Goal: Task Accomplishment & Management: Use online tool/utility

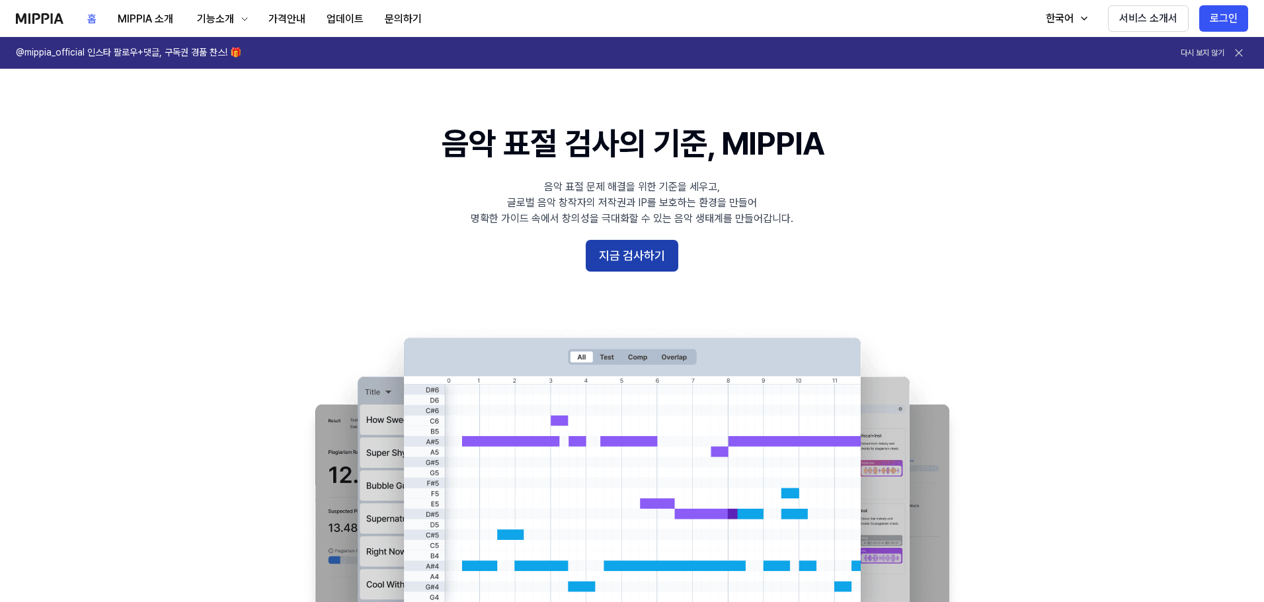
click at [633, 256] on button "지금 검사하기" at bounding box center [632, 256] width 93 height 32
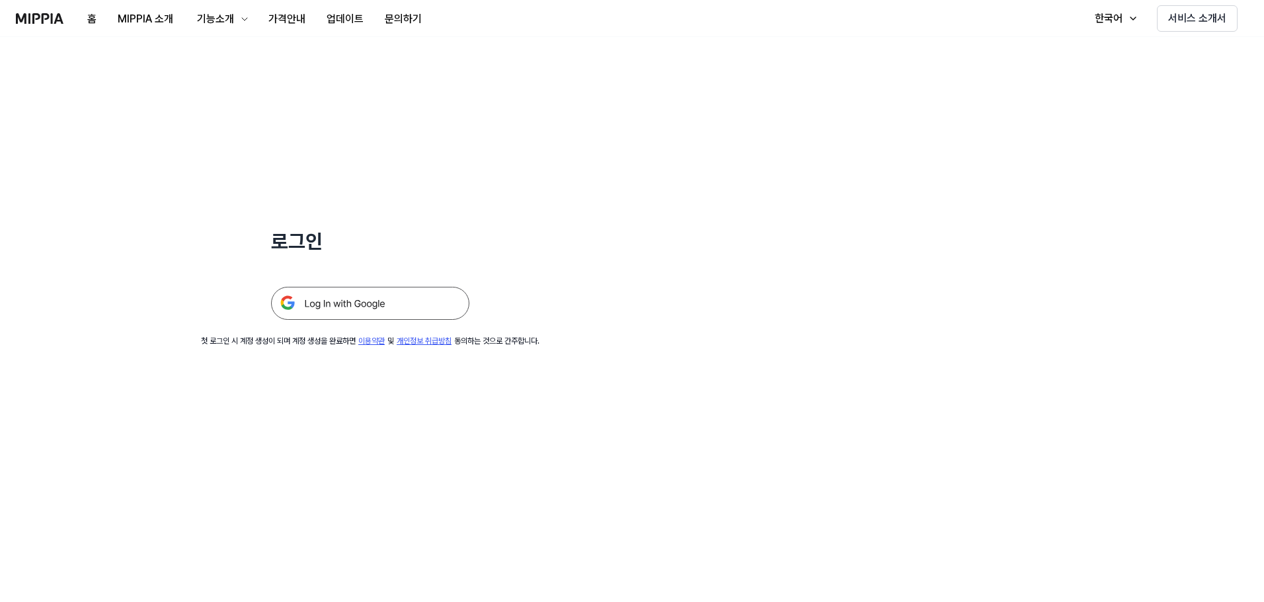
click at [371, 326] on div "로그인 첫 로그인 시 계정 생성이 되며 계정 생성을 완료하면 이용약관 및 개인정보 취급방침 동의하는 것으로 간주합니다." at bounding box center [370, 192] width 740 height 310
click at [403, 299] on img at bounding box center [370, 303] width 198 height 33
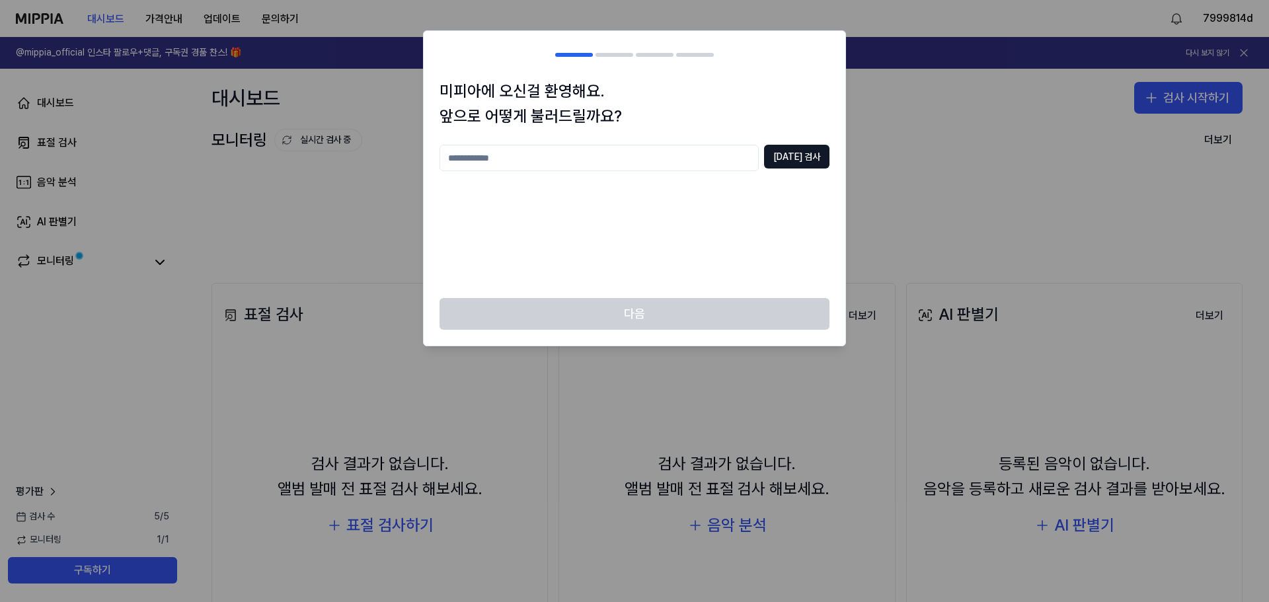
click at [667, 166] on input "text" at bounding box center [599, 158] width 319 height 26
type input "***"
click at [812, 155] on button "[DATE] 검사" at bounding box center [796, 157] width 65 height 24
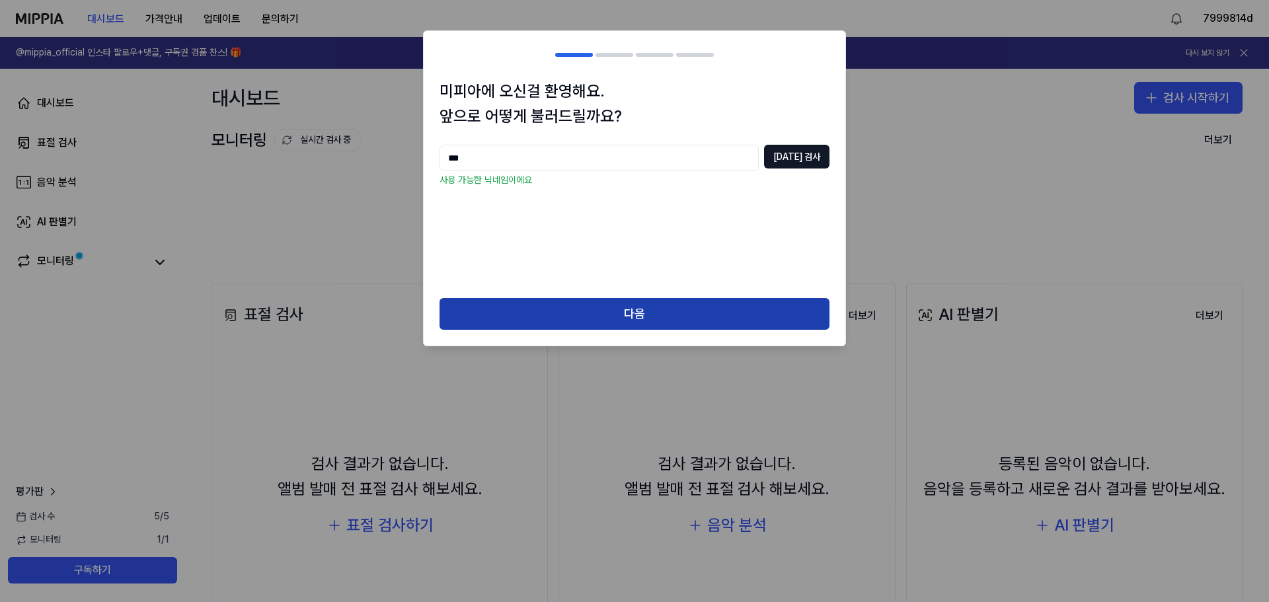
click at [709, 305] on button "다음" at bounding box center [635, 314] width 390 height 32
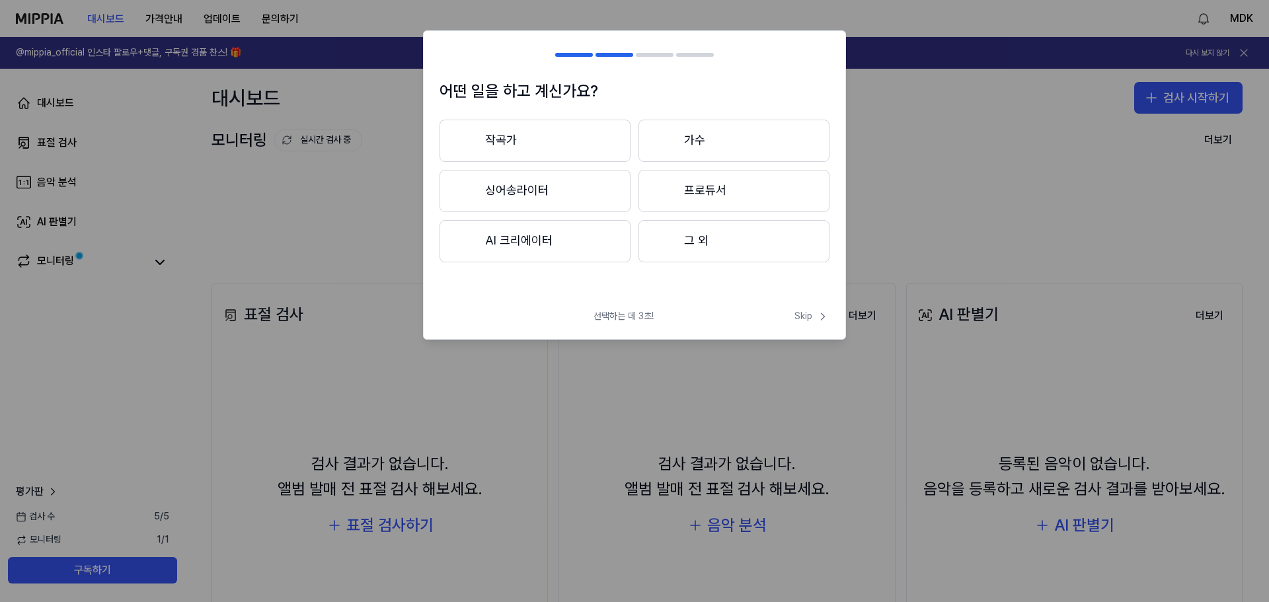
click at [718, 188] on button "프로듀서" at bounding box center [733, 191] width 191 height 42
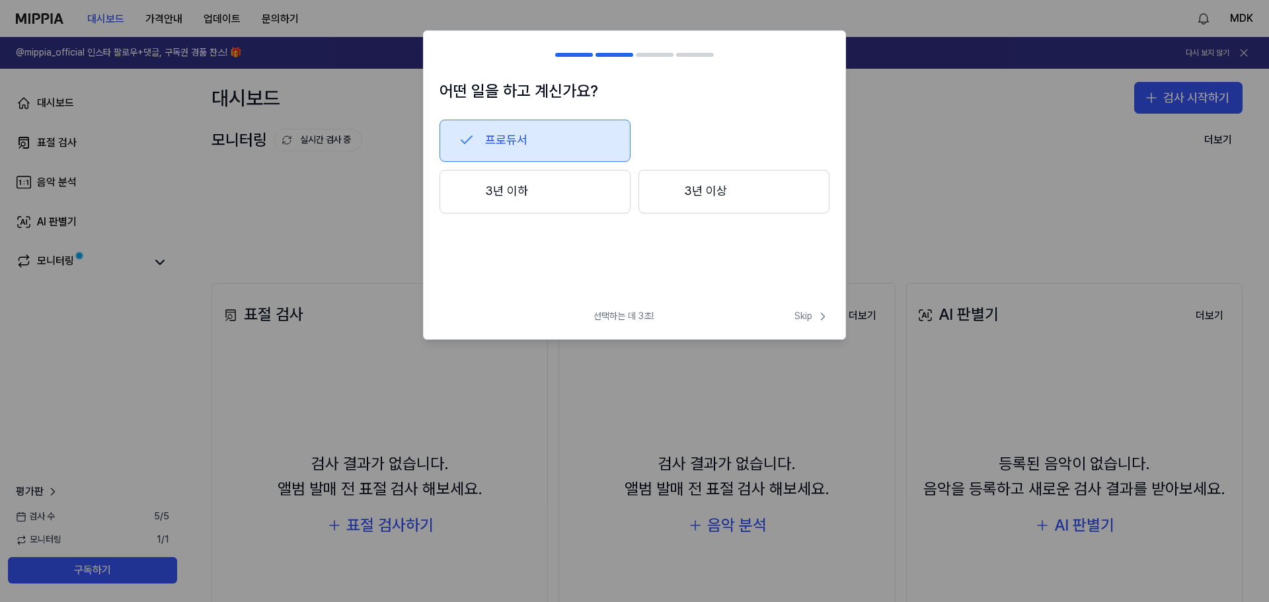
click at [607, 203] on button "3년 이하" at bounding box center [535, 192] width 191 height 44
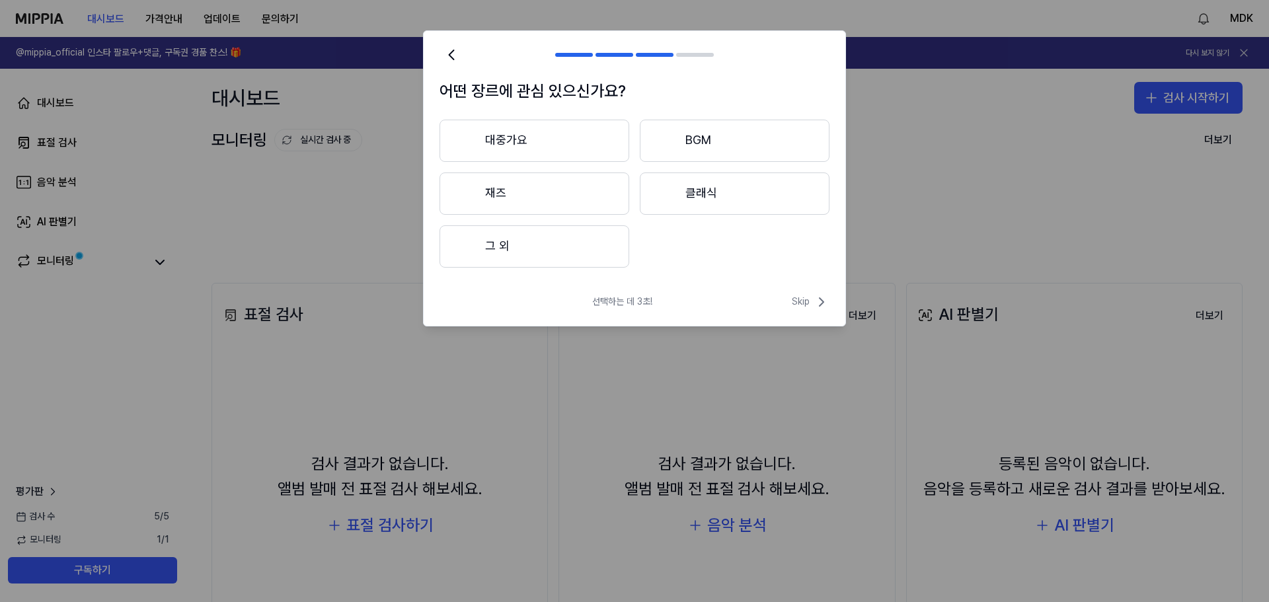
click at [450, 63] on icon at bounding box center [451, 55] width 19 height 19
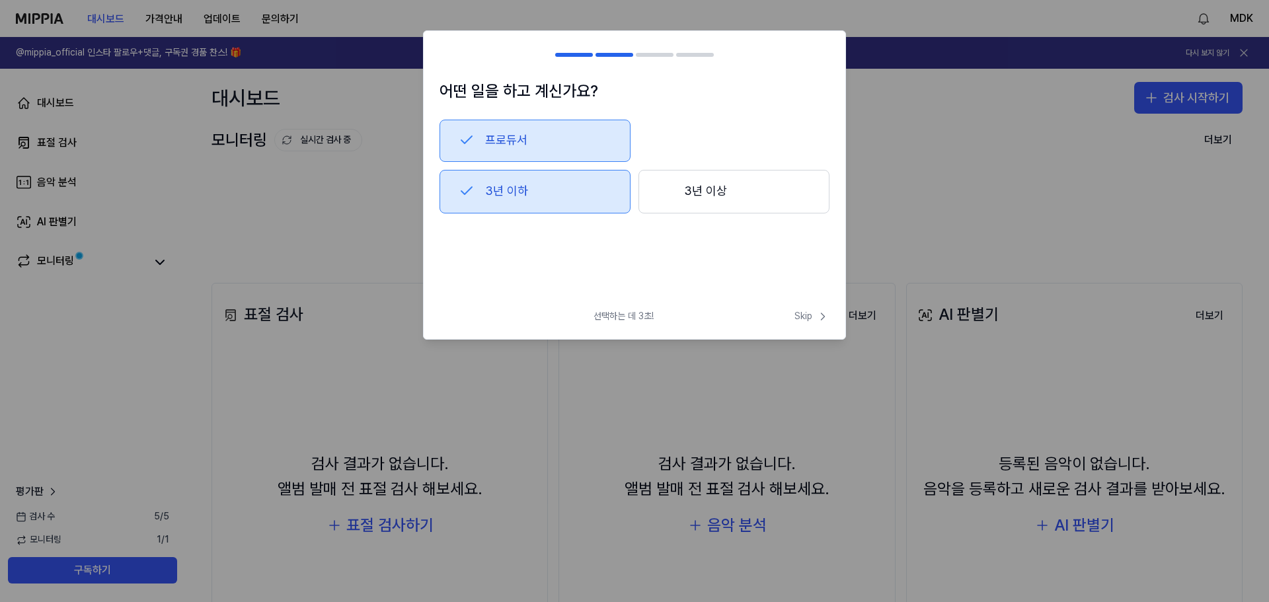
click at [718, 198] on button "3년 이상" at bounding box center [733, 192] width 191 height 44
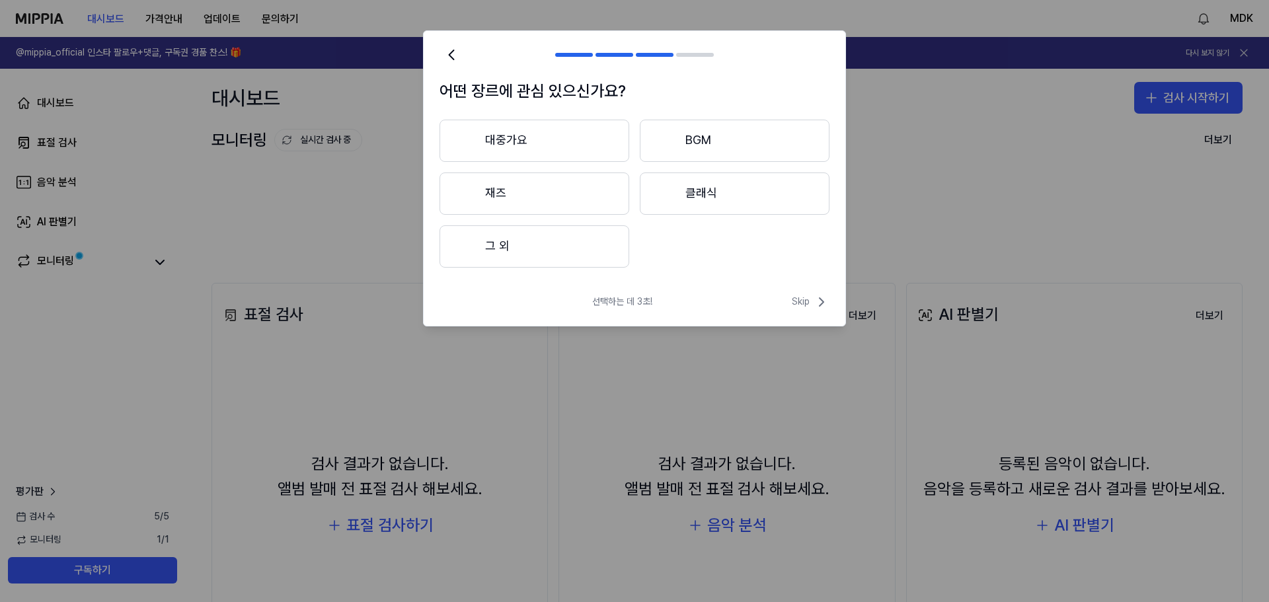
click at [579, 146] on button "대중가요" at bounding box center [535, 141] width 190 height 42
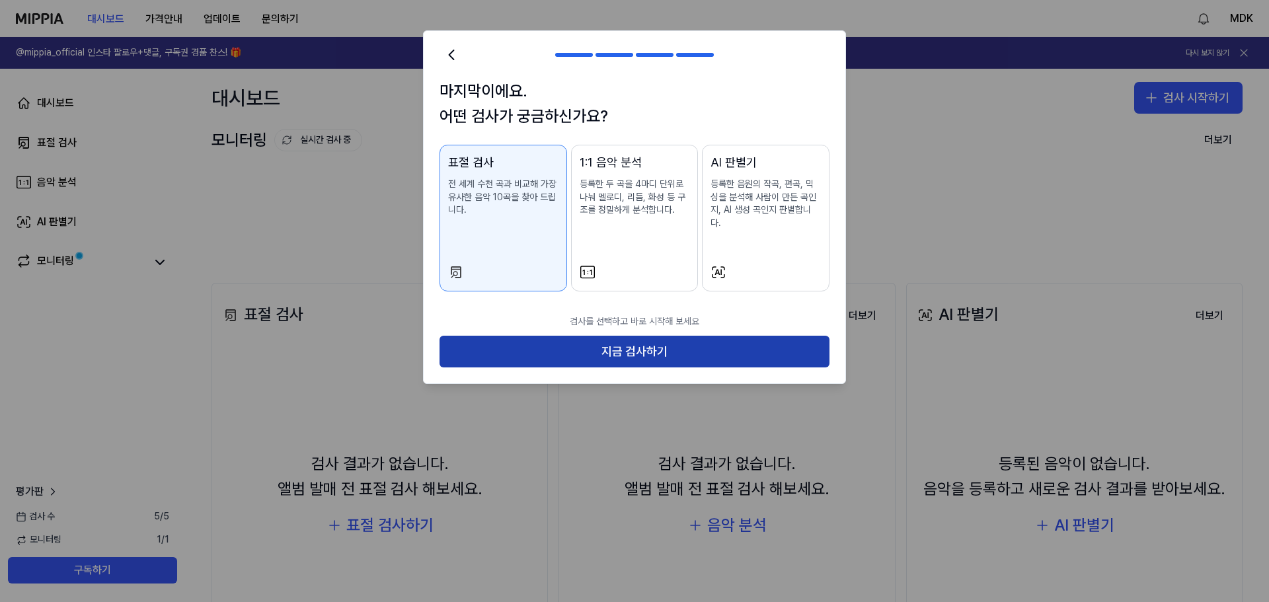
click at [689, 336] on button "지금 검사하기" at bounding box center [635, 352] width 390 height 32
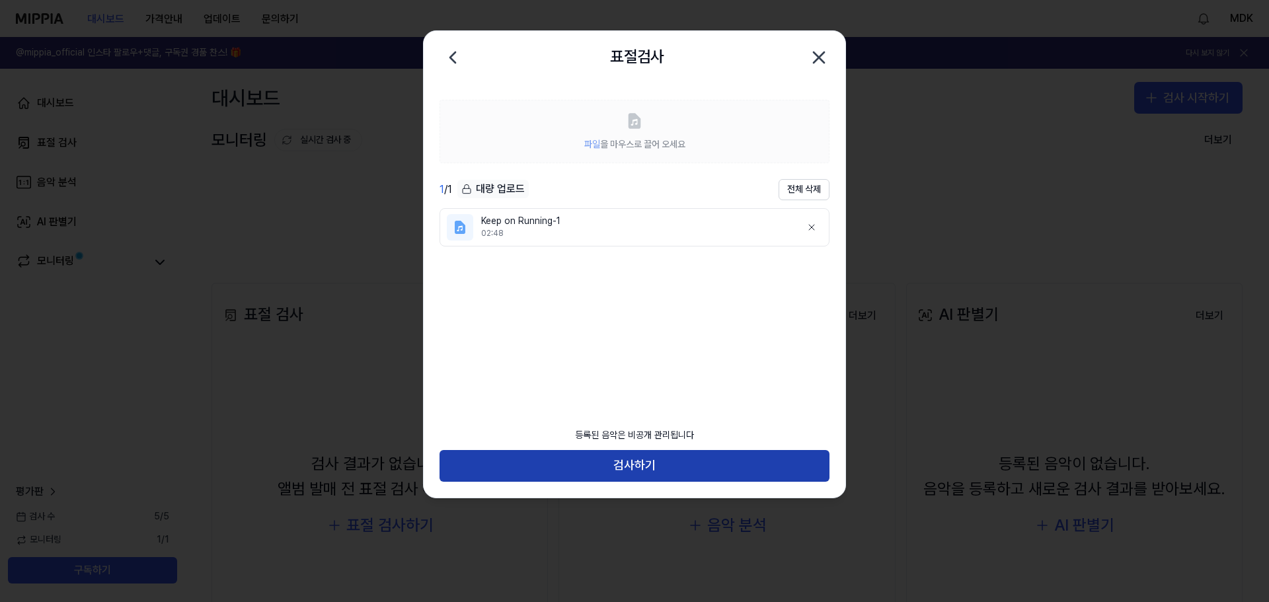
click at [680, 467] on button "검사하기" at bounding box center [635, 466] width 390 height 32
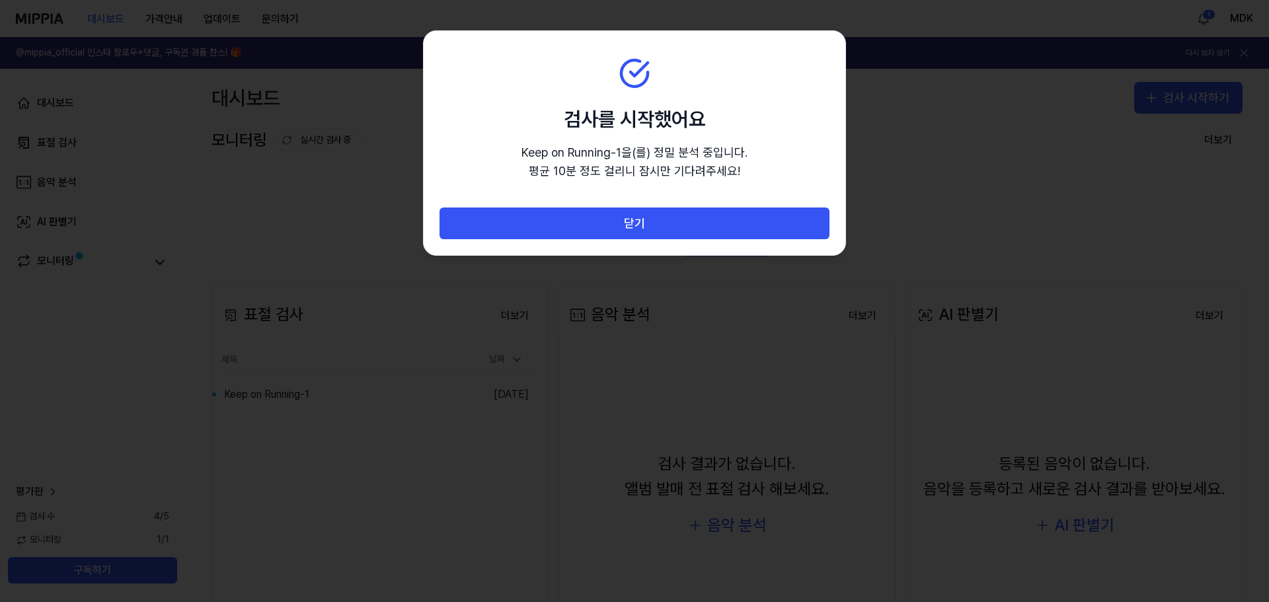
click at [682, 334] on div at bounding box center [634, 301] width 1269 height 602
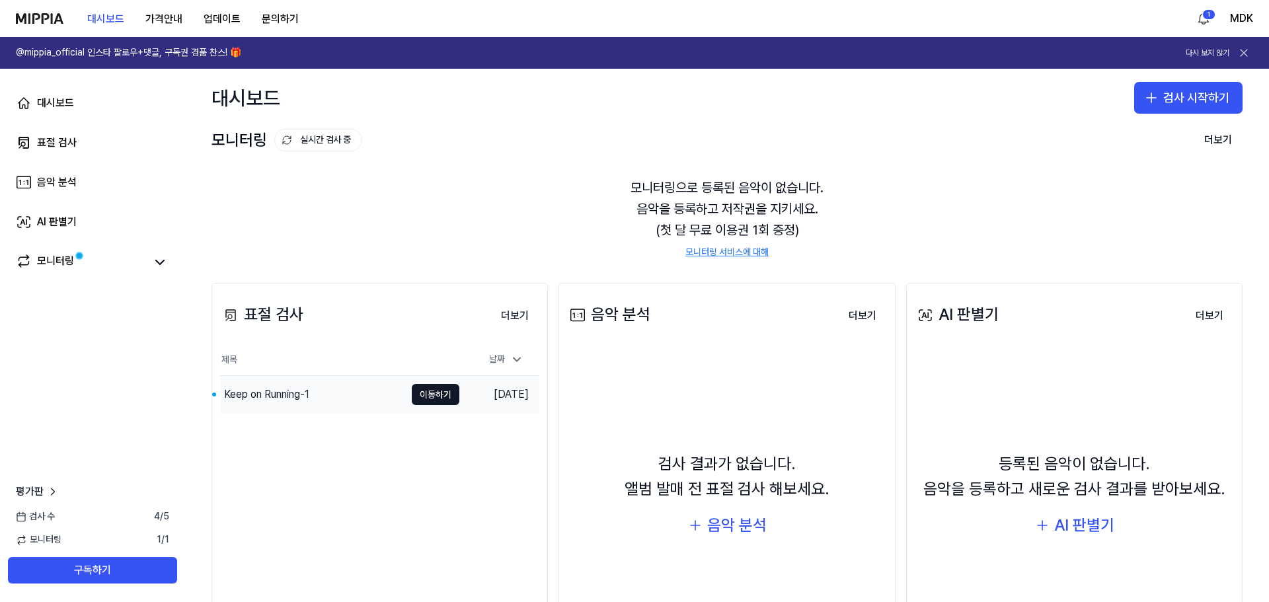
click at [278, 393] on div "Keep on Running-1" at bounding box center [266, 395] width 85 height 16
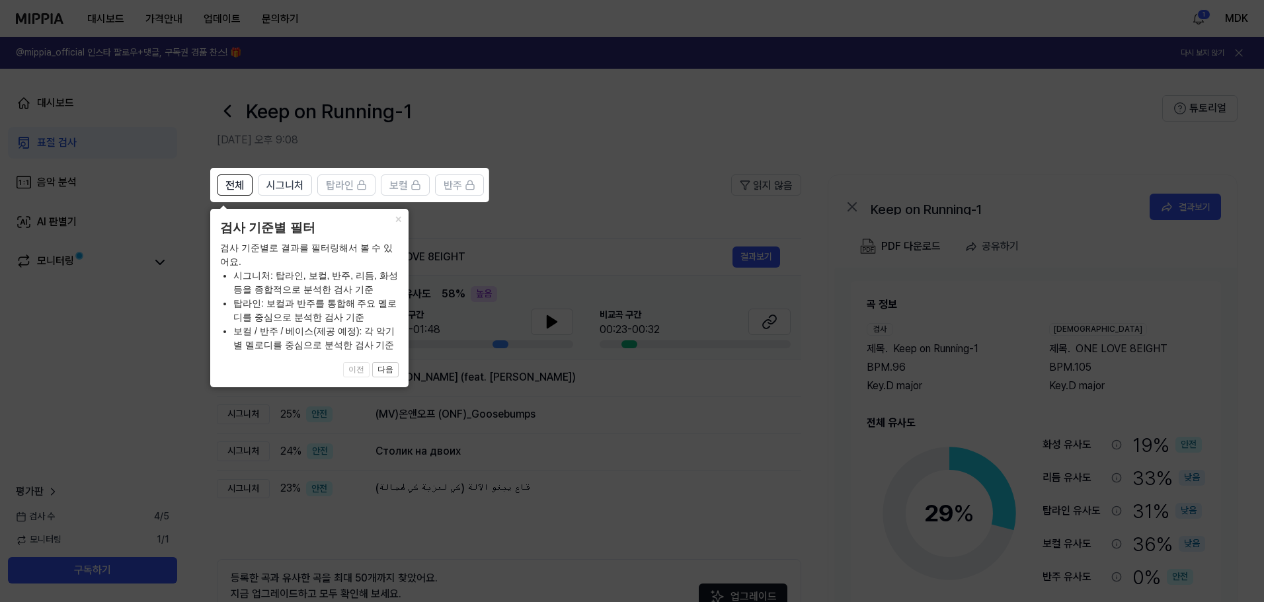
click at [514, 439] on icon at bounding box center [634, 301] width 1269 height 602
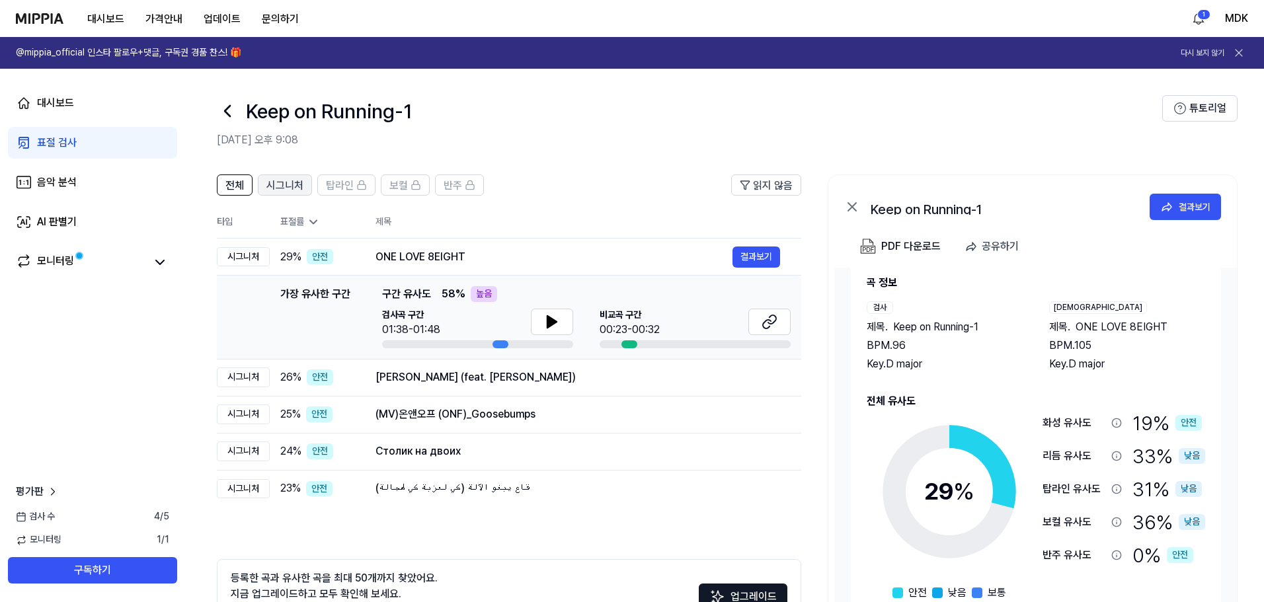
click at [290, 190] on span "시그니처" at bounding box center [284, 186] width 37 height 16
click at [237, 186] on span "전체" at bounding box center [234, 186] width 19 height 16
click at [558, 321] on icon at bounding box center [552, 322] width 16 height 16
click at [761, 256] on button "결과보기" at bounding box center [756, 257] width 48 height 21
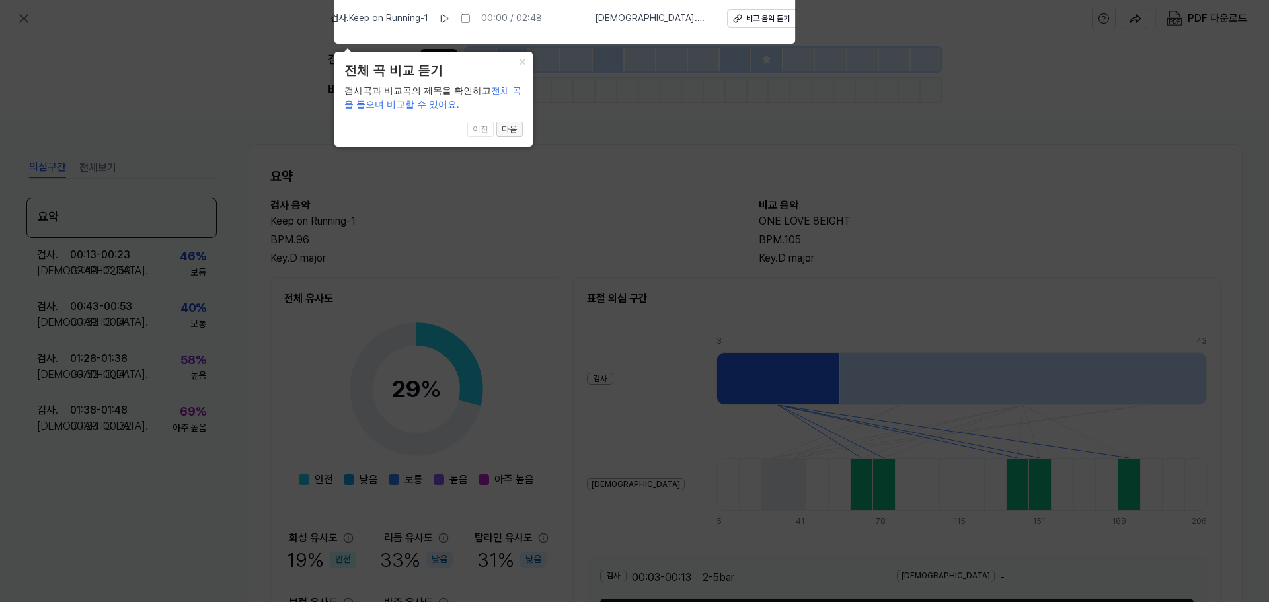
click at [514, 131] on button "다음" at bounding box center [509, 130] width 26 height 16
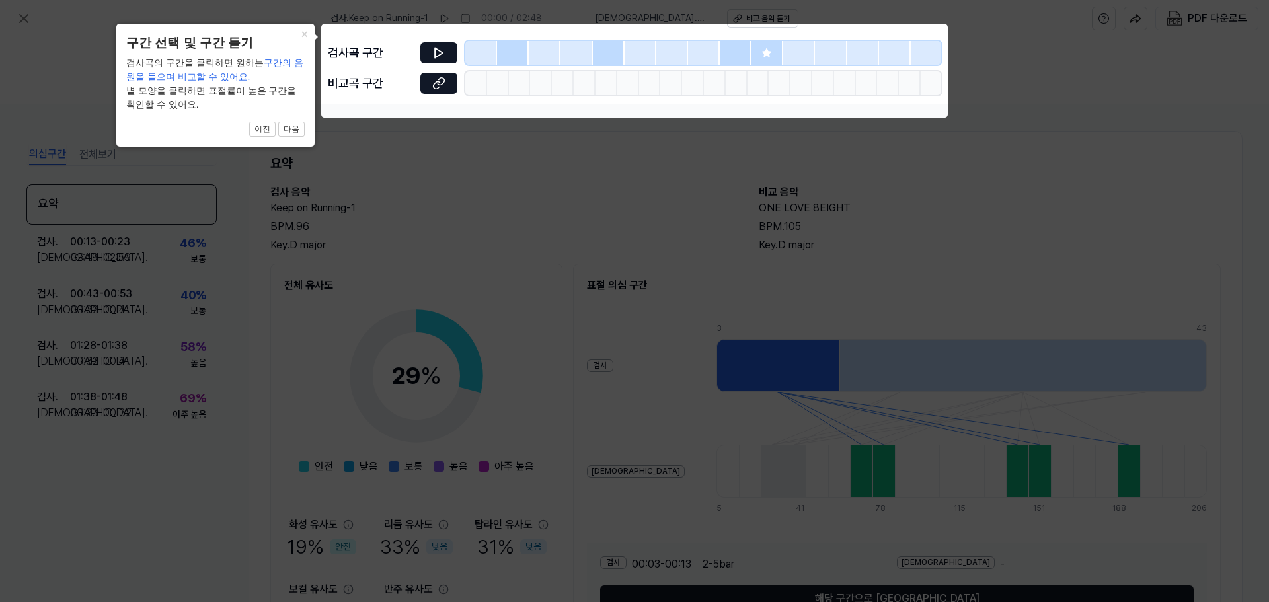
click at [539, 165] on icon at bounding box center [634, 301] width 1269 height 602
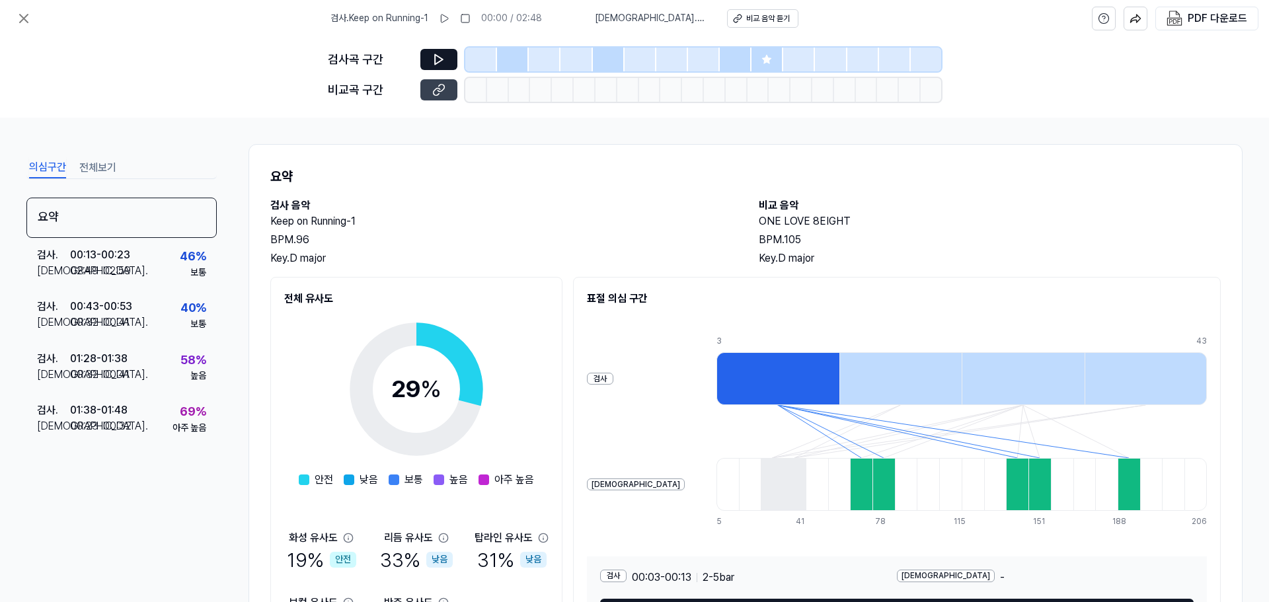
click at [436, 91] on icon at bounding box center [438, 89] width 13 height 13
click at [36, 32] on div "검사 . Keep on Running-1 00:00 / 02:48 비교 . ONE LOVE 8EIGHT 비교 음악 듣기 PDF 다운로드" at bounding box center [634, 18] width 1269 height 37
click at [27, 22] on icon at bounding box center [24, 19] width 8 height 8
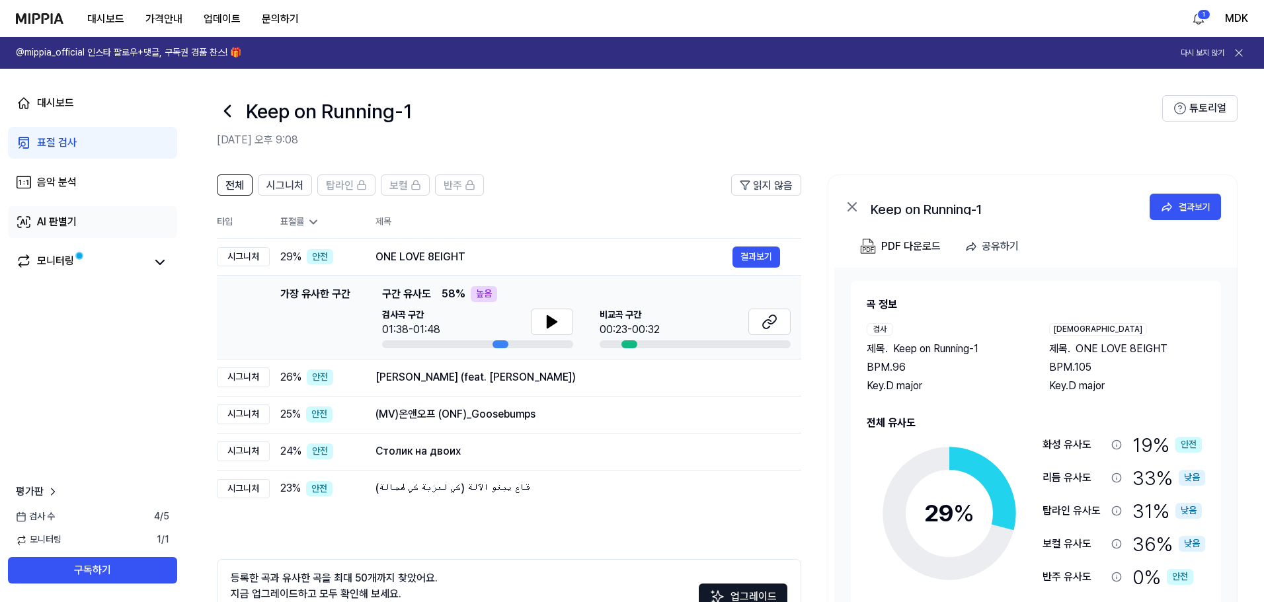
click at [60, 229] on div "AI 판별기" at bounding box center [57, 222] width 40 height 16
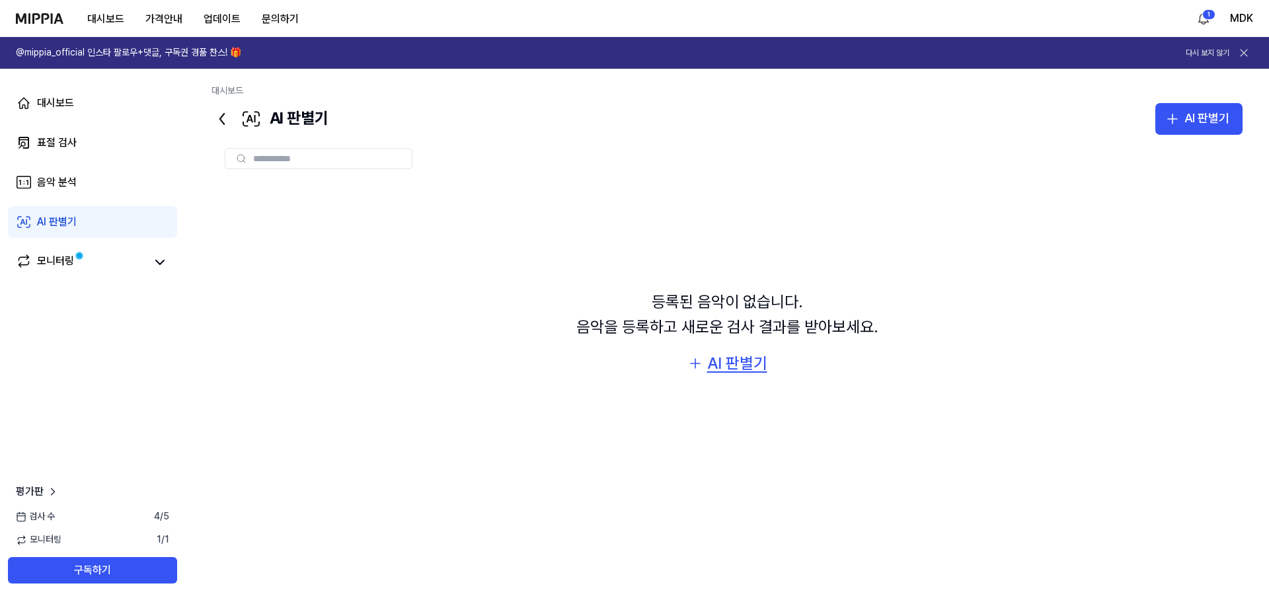
click at [756, 368] on div "AI 판별기" at bounding box center [737, 363] width 60 height 25
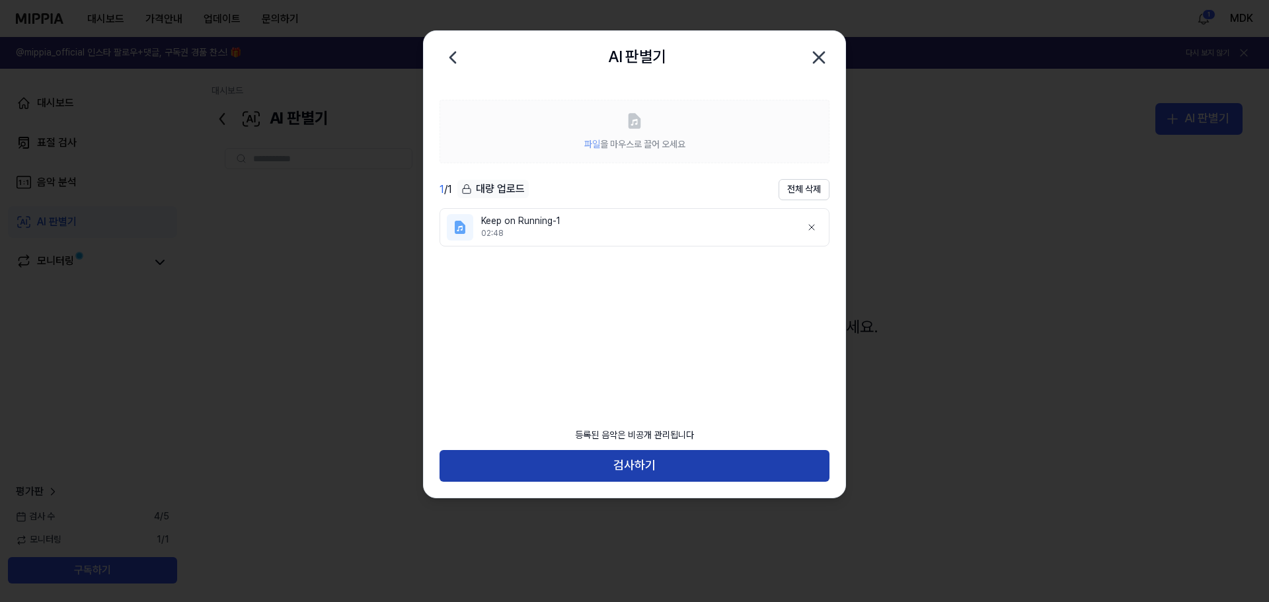
click at [651, 460] on button "검사하기" at bounding box center [635, 466] width 390 height 32
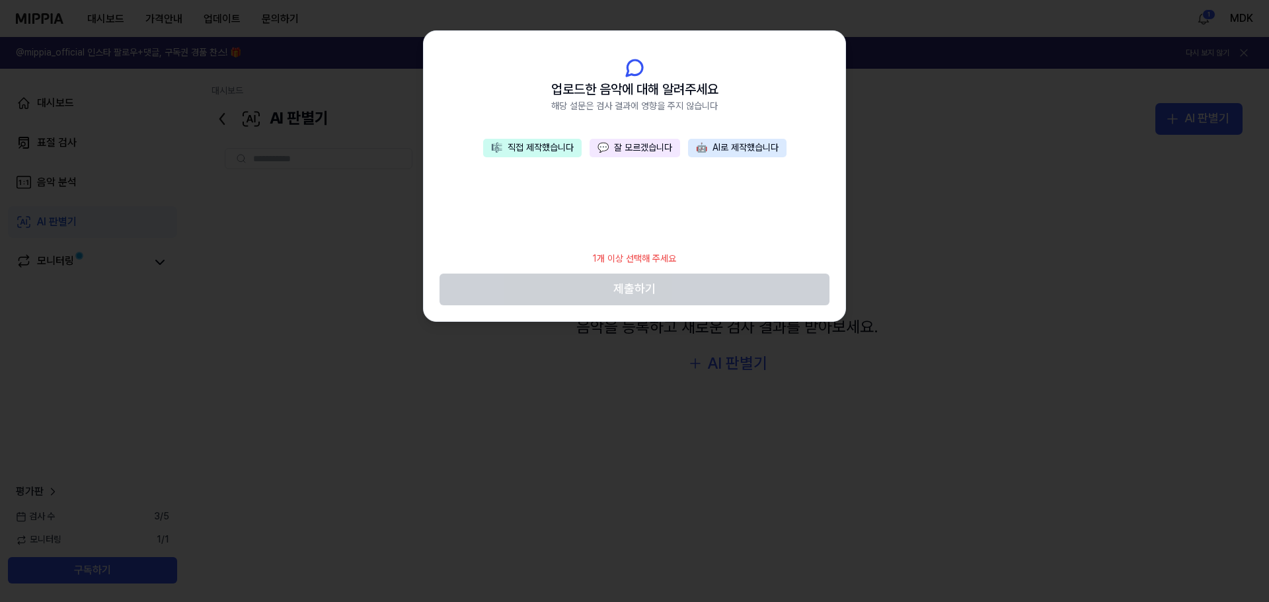
click at [745, 149] on button "🤖 AI로 제작했습니다" at bounding box center [737, 148] width 98 height 19
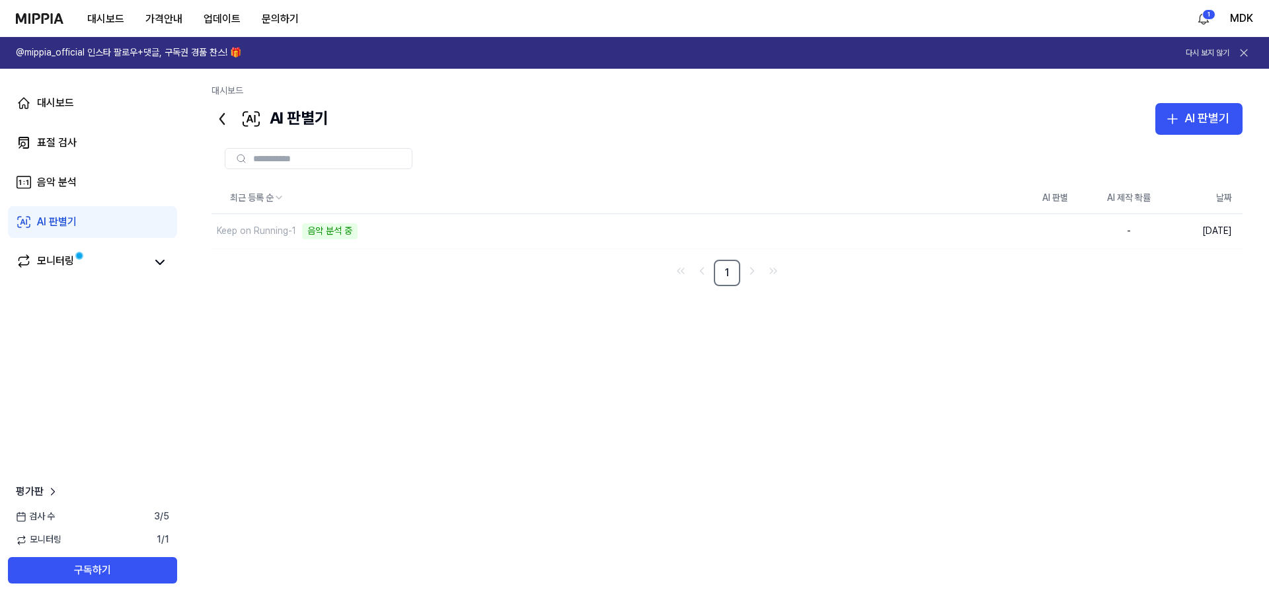
click at [328, 120] on div "AI 판별기" at bounding box center [269, 119] width 117 height 32
click at [150, 262] on div "모니터링" at bounding box center [92, 262] width 153 height 19
click at [155, 260] on icon at bounding box center [160, 262] width 16 height 16
click at [157, 260] on icon at bounding box center [160, 262] width 16 height 16
click at [775, 403] on div "최근 등록 순 AI 판별 AI 제작 확률 날짜 Keep on Running-1 삭제 Human 16 % [DATE] 1" at bounding box center [726, 377] width 1031 height 391
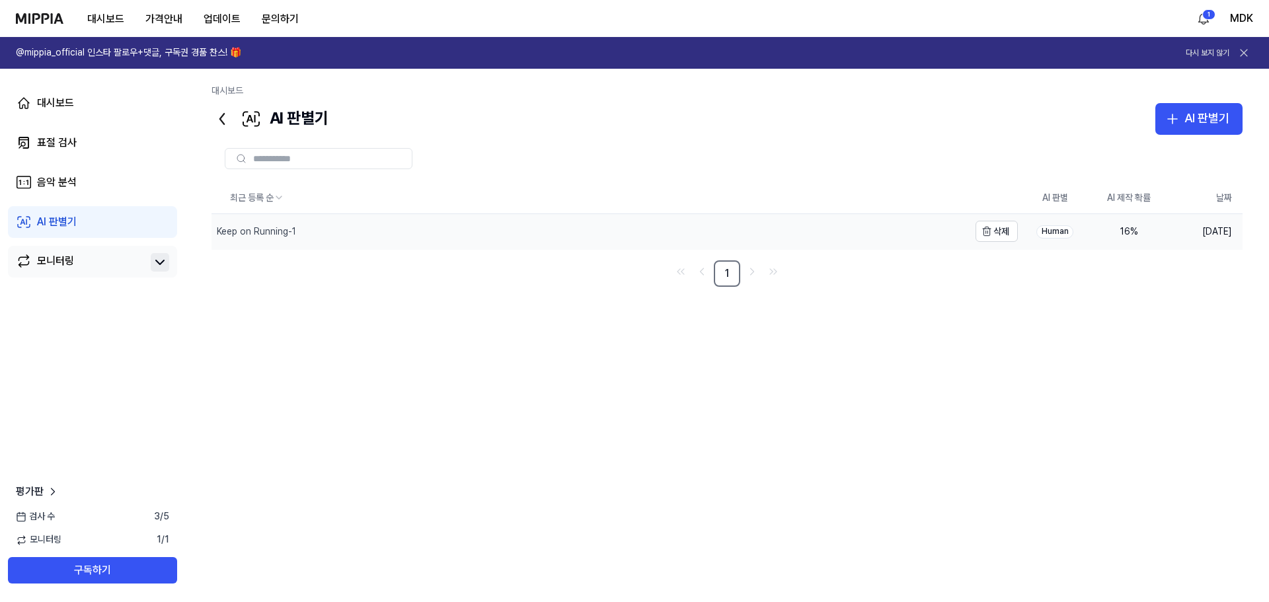
click at [285, 232] on div "Keep on Running-1" at bounding box center [256, 231] width 79 height 13
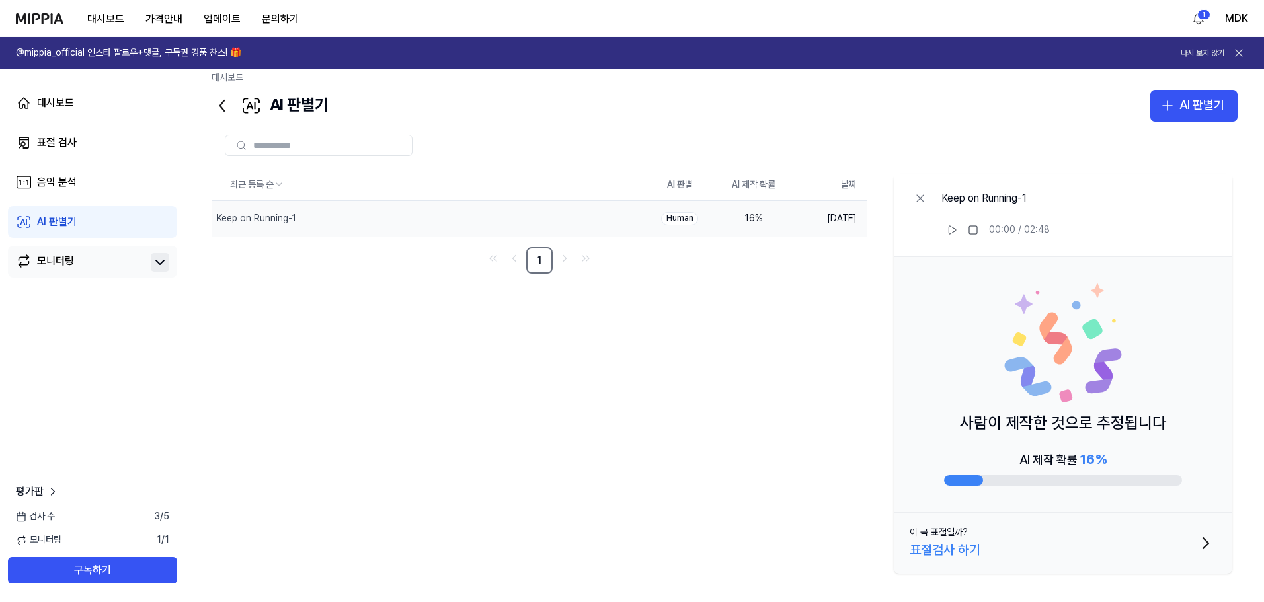
scroll to position [17, 0]
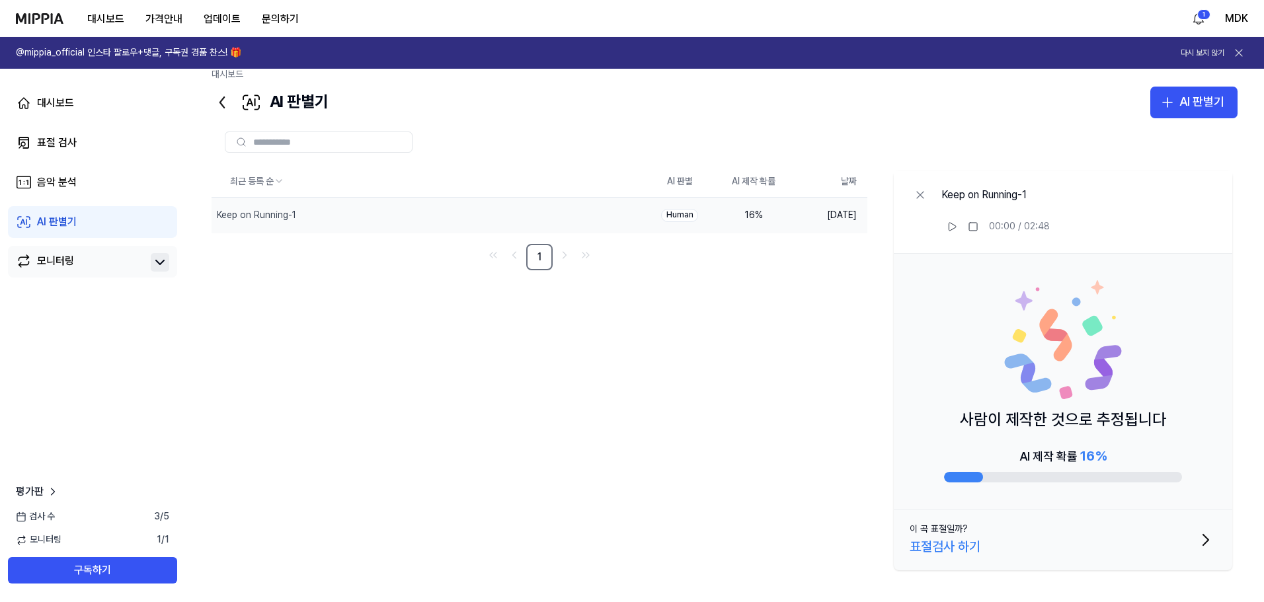
click at [732, 459] on div "최근 등록 순 AI 판별 AI 제작 확률 날짜 Keep on Running-1 삭제 Human 16 % [DATE] 1 Keep on Runn…" at bounding box center [724, 371] width 1026 height 410
drag, startPoint x: 791, startPoint y: 297, endPoint x: 796, endPoint y: 302, distance: 7.0
click at [792, 298] on div "최근 등록 순 AI 판별 AI 제작 확률 날짜 Keep on Running-1 삭제 Human 16 % [DATE] 1 Keep on Runn…" at bounding box center [724, 371] width 1026 height 410
click at [1048, 543] on button "이 곡 표절일까? 표절검사 하기" at bounding box center [1063, 540] width 338 height 61
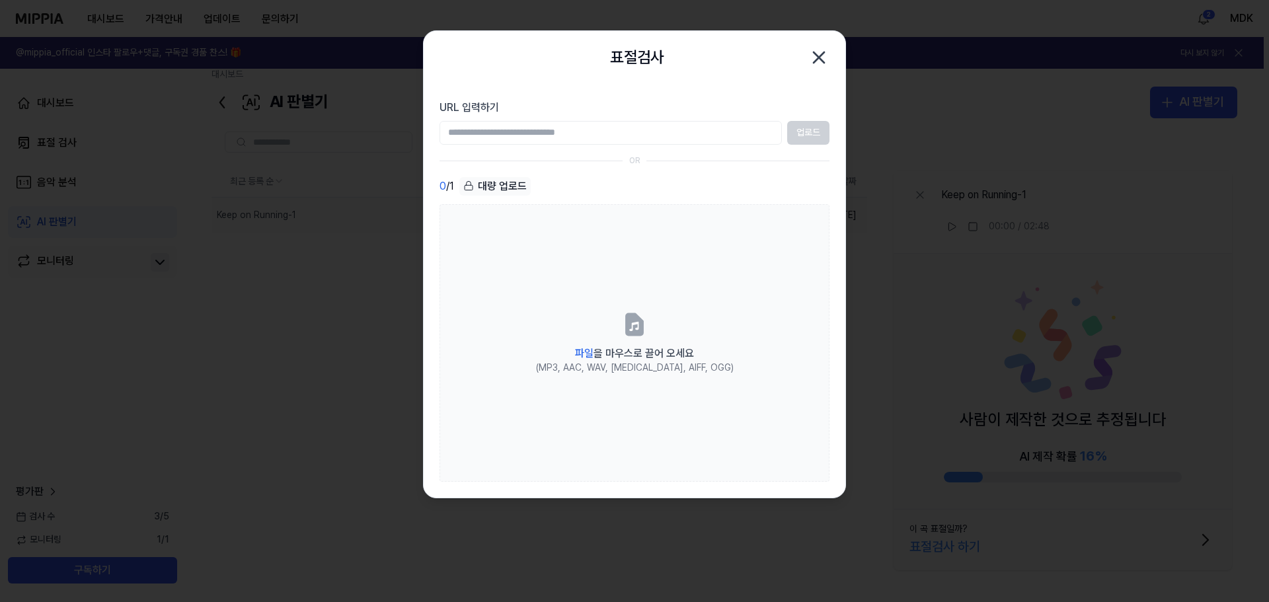
click at [814, 57] on icon "button" at bounding box center [818, 57] width 21 height 21
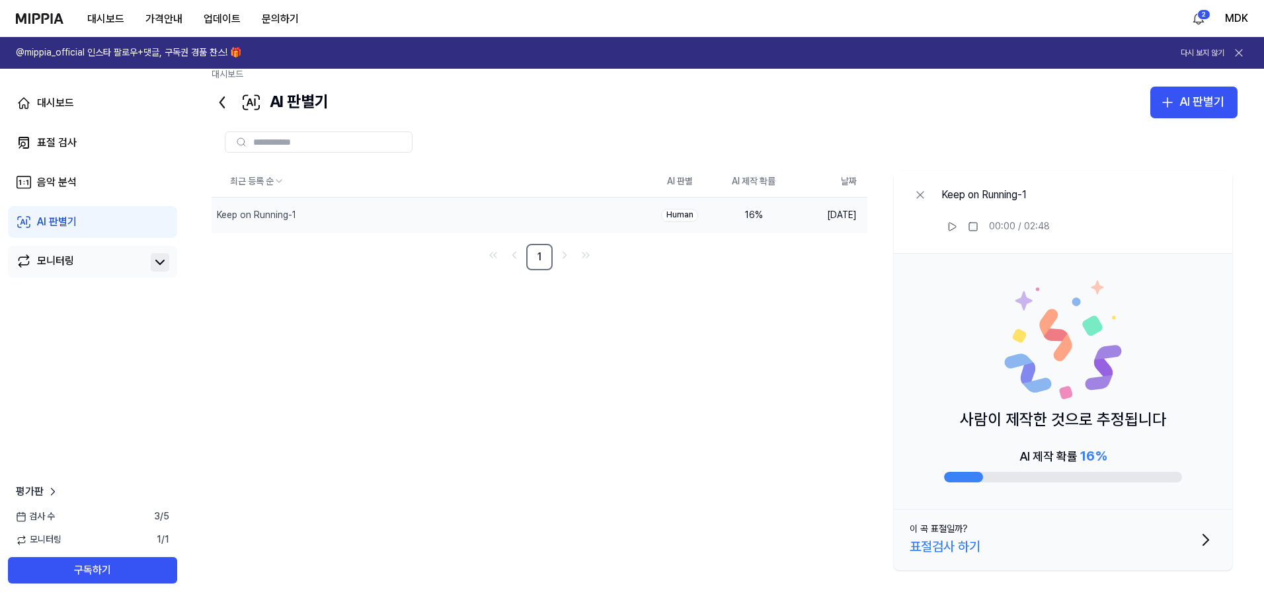
click at [631, 322] on div "최근 등록 순 AI 판별 AI 제작 확률 날짜 Keep on Running-1 삭제 Human 16 % [DATE] 1 Keep on Runn…" at bounding box center [724, 371] width 1026 height 410
click at [69, 186] on div "음악 분석" at bounding box center [57, 182] width 40 height 16
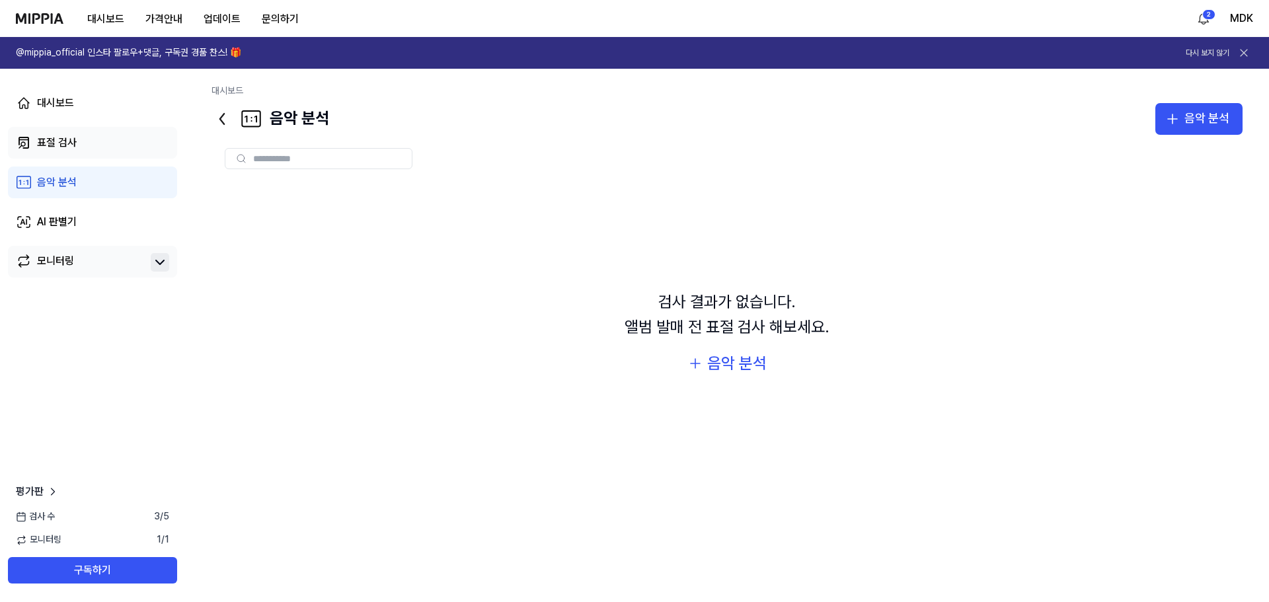
click at [84, 132] on link "표절 검사" at bounding box center [92, 143] width 169 height 32
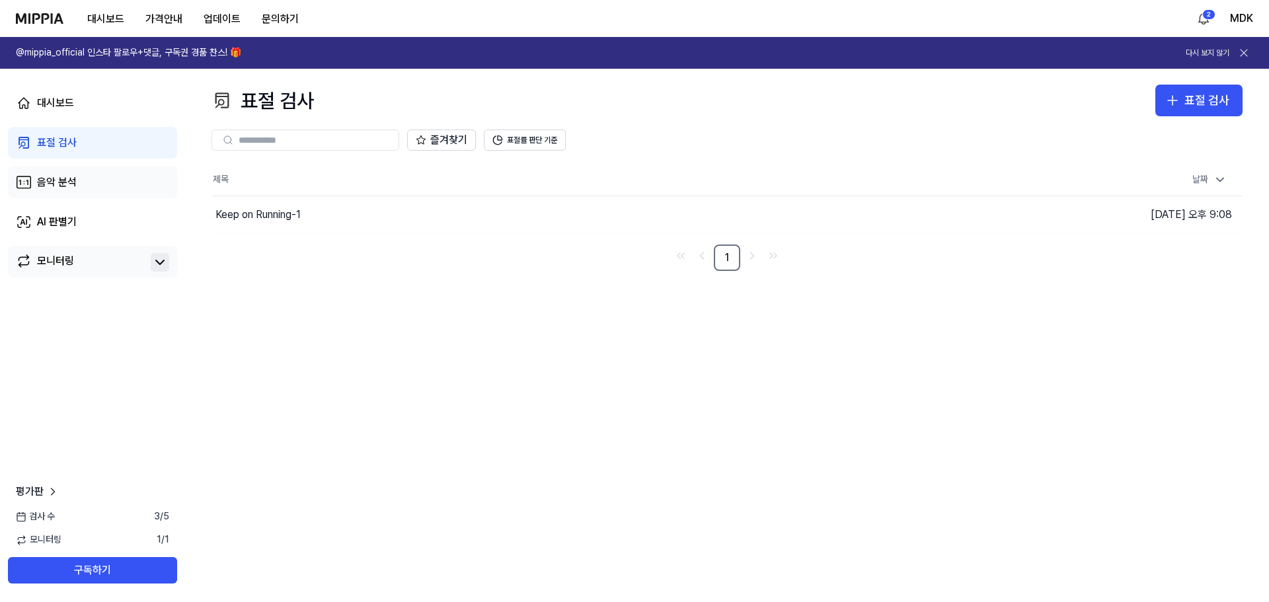
click at [75, 180] on div "음악 분석" at bounding box center [57, 182] width 40 height 16
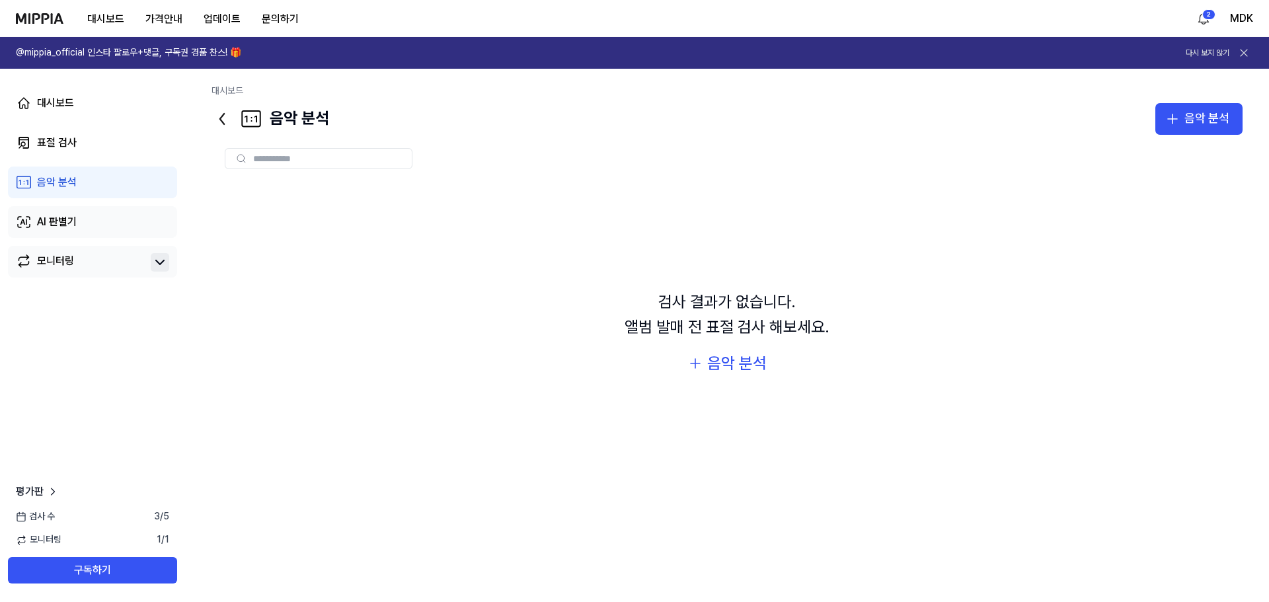
click at [79, 218] on link "AI 판별기" at bounding box center [92, 222] width 169 height 32
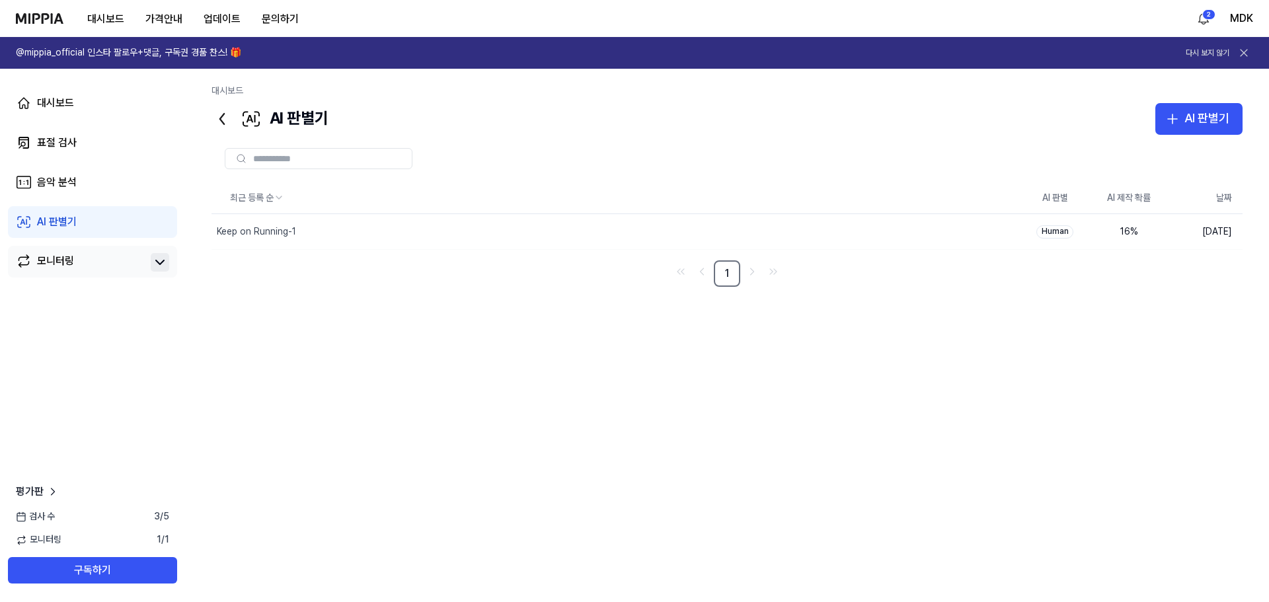
click at [81, 262] on link "모니터링" at bounding box center [81, 262] width 130 height 19
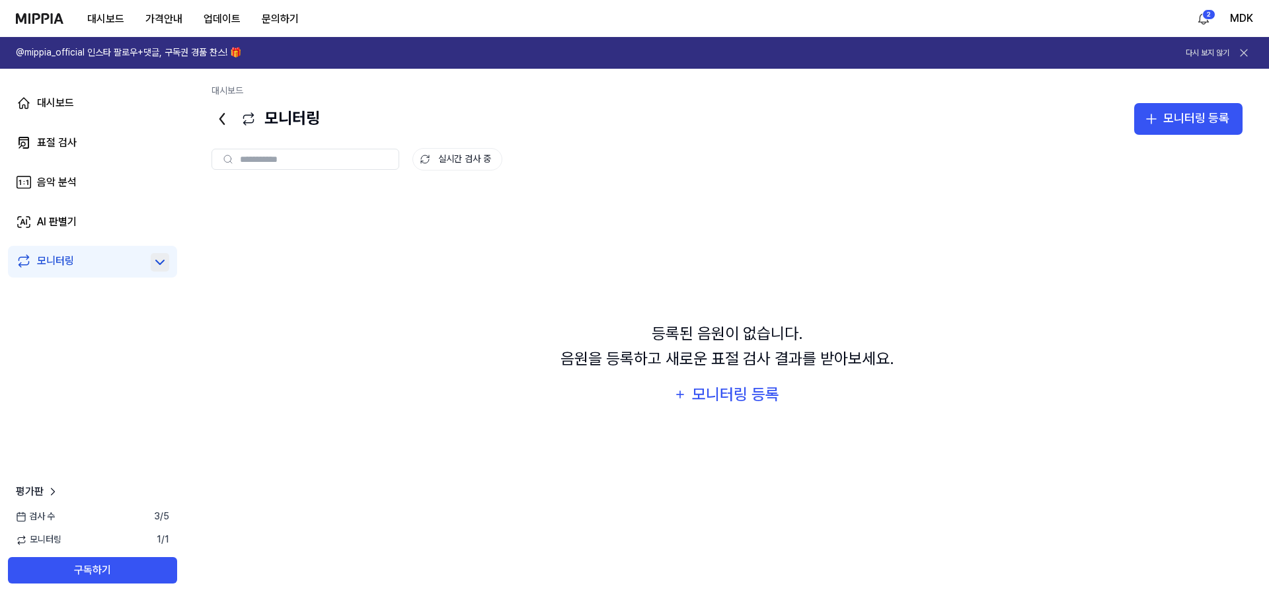
click at [389, 315] on div "등록된 음원이 없습니다. 음원을 등록하고 새로운 표절 검사 결과를 받아보세요. 모니터링 등록" at bounding box center [726, 365] width 1031 height 354
click at [46, 18] on img at bounding box center [40, 18] width 48 height 11
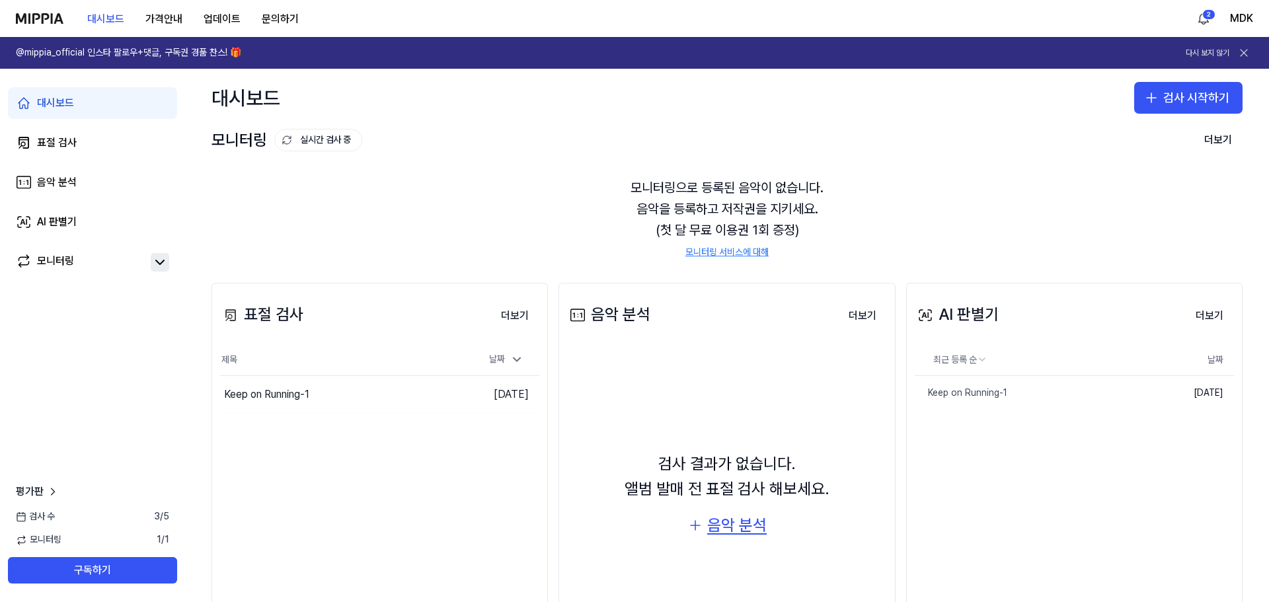
click at [745, 523] on div "음악 분석" at bounding box center [736, 525] width 59 height 25
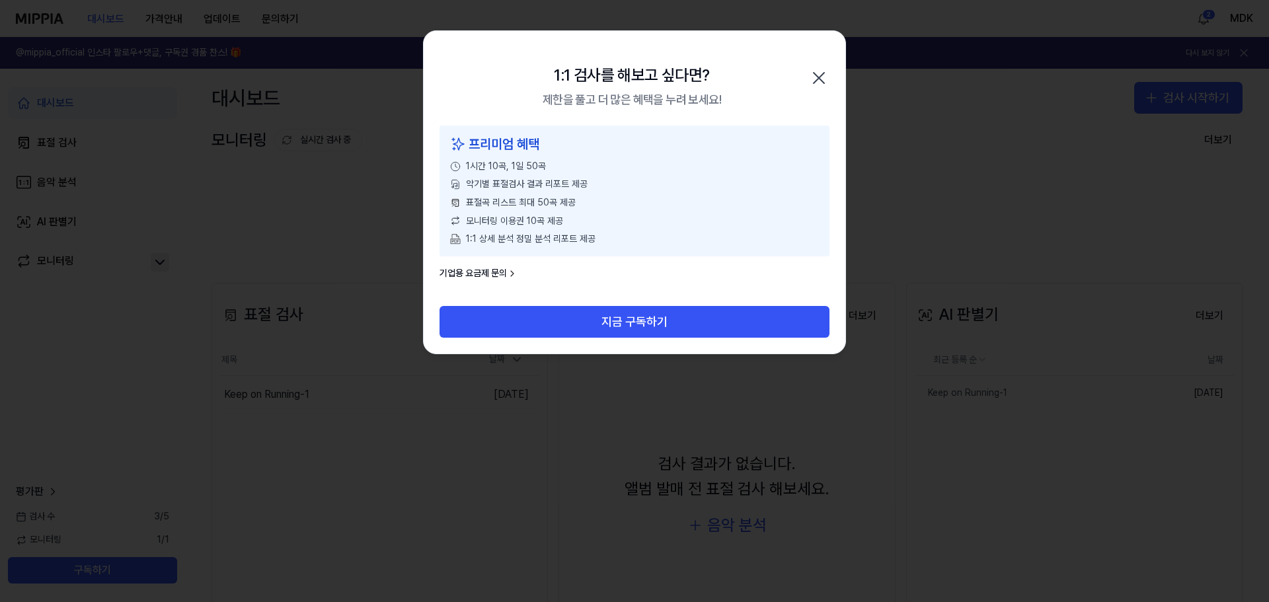
click at [812, 71] on icon "button" at bounding box center [818, 77] width 21 height 21
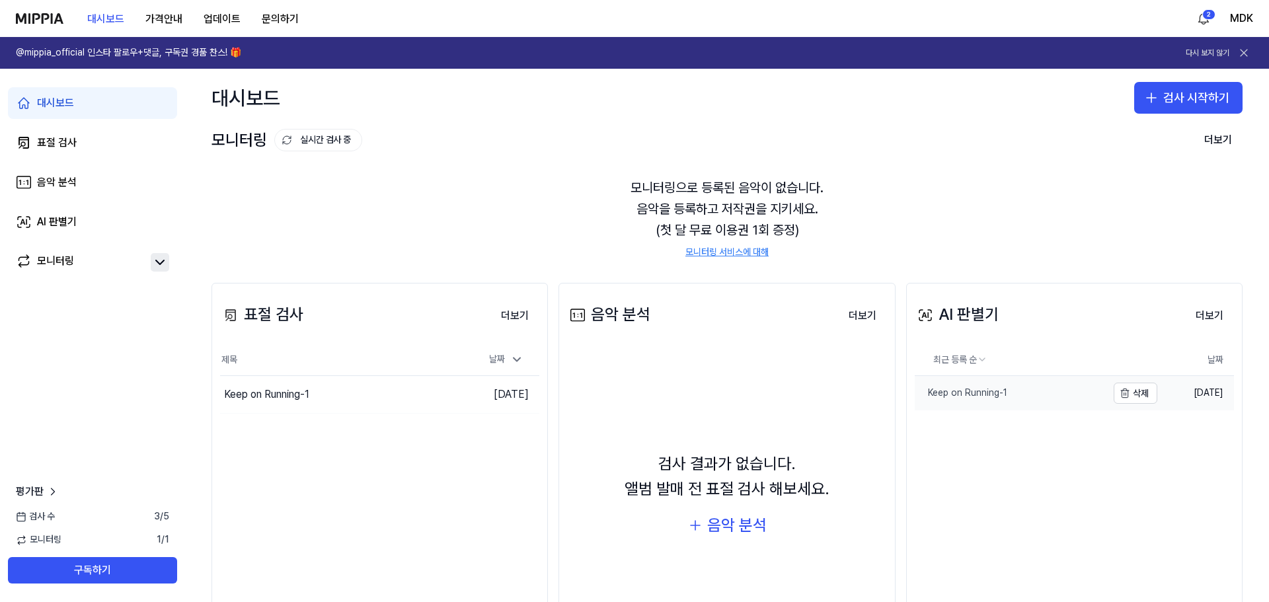
click at [962, 387] on div "Keep on Running-1" at bounding box center [961, 393] width 93 height 13
click at [46, 214] on div "AI 판별기" at bounding box center [57, 222] width 40 height 16
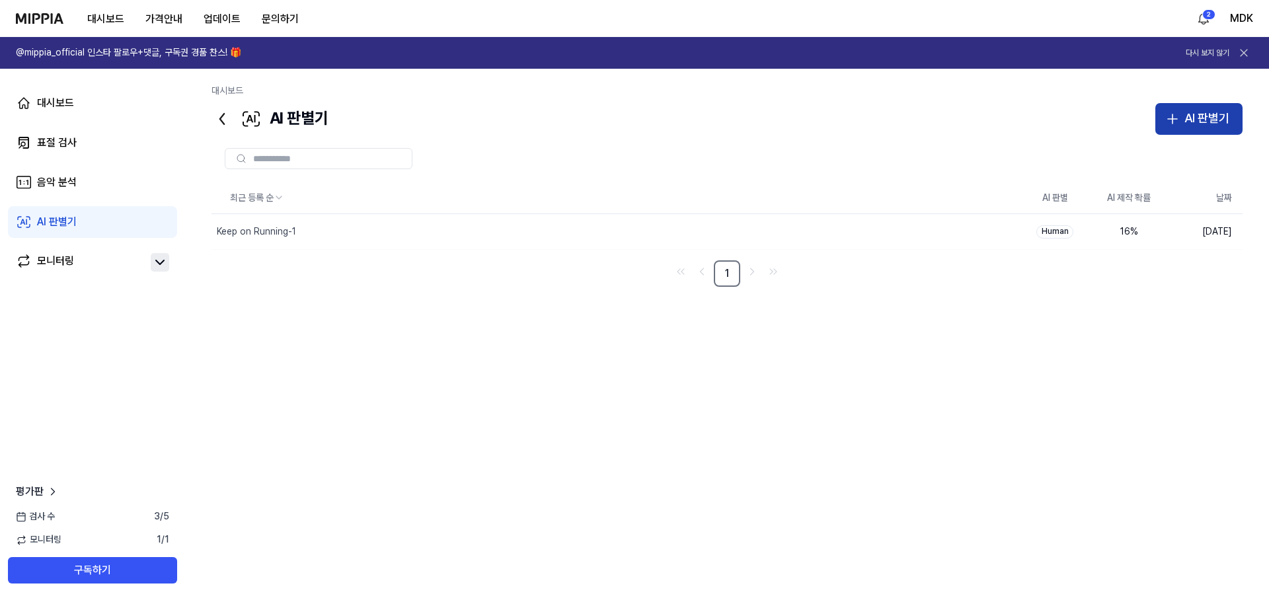
click at [1172, 128] on button "AI 판별기" at bounding box center [1198, 119] width 87 height 32
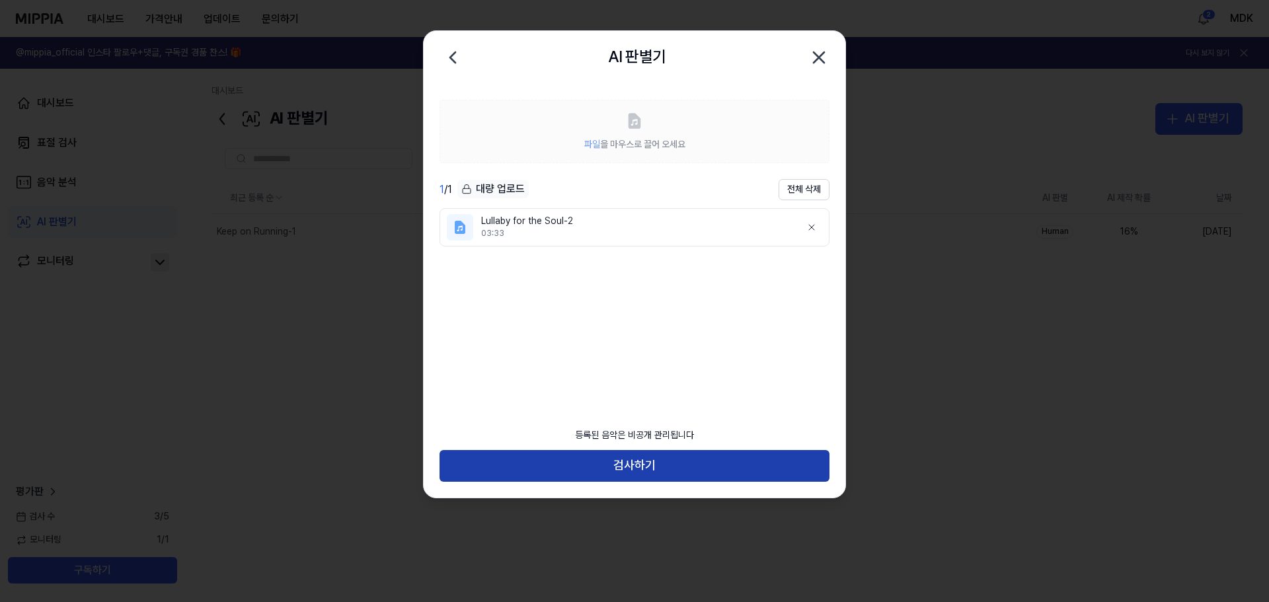
click at [702, 461] on button "검사하기" at bounding box center [635, 466] width 390 height 32
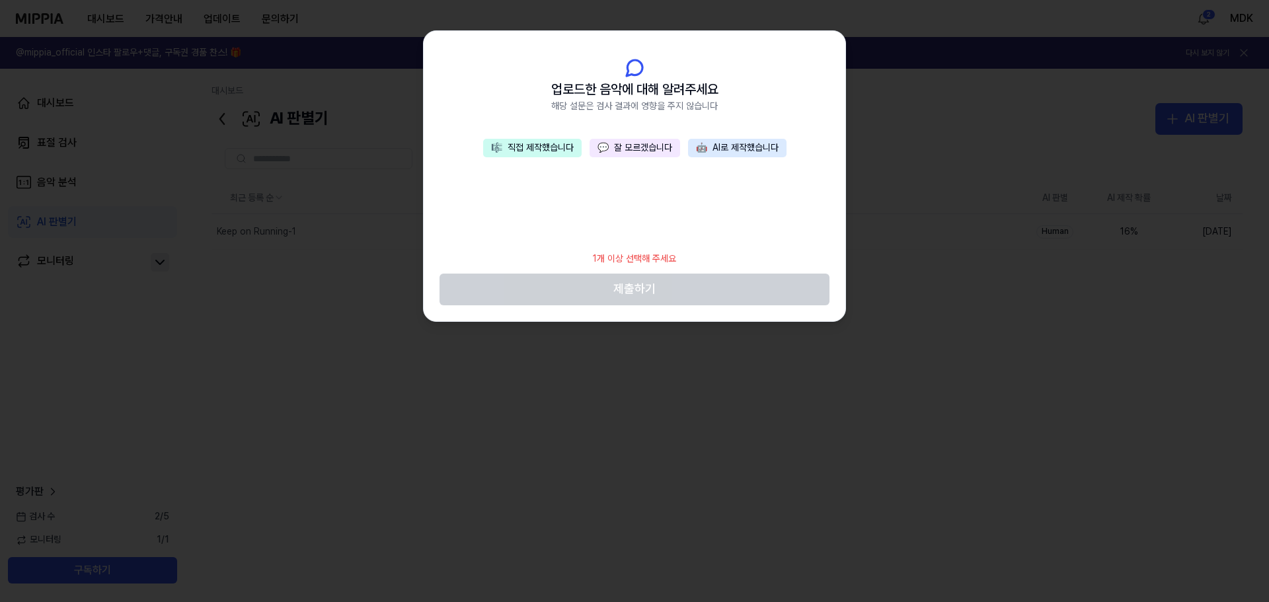
click at [742, 152] on button "🤖 AI로 제작했습니다" at bounding box center [737, 148] width 98 height 19
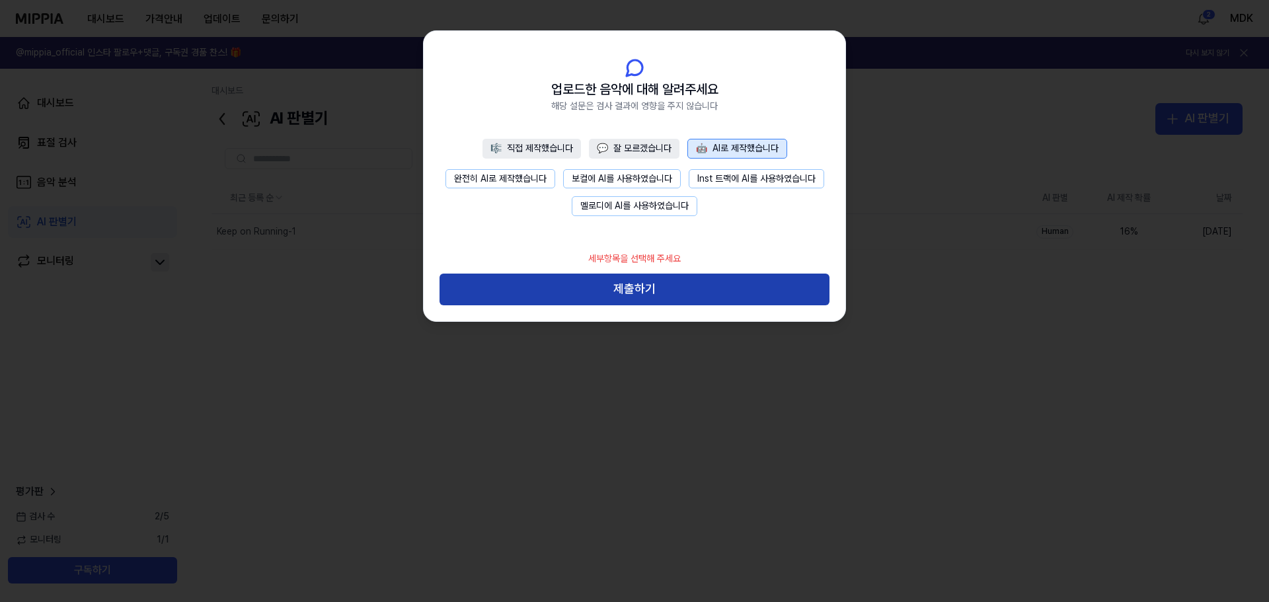
click at [693, 295] on button "제출하기" at bounding box center [635, 290] width 390 height 32
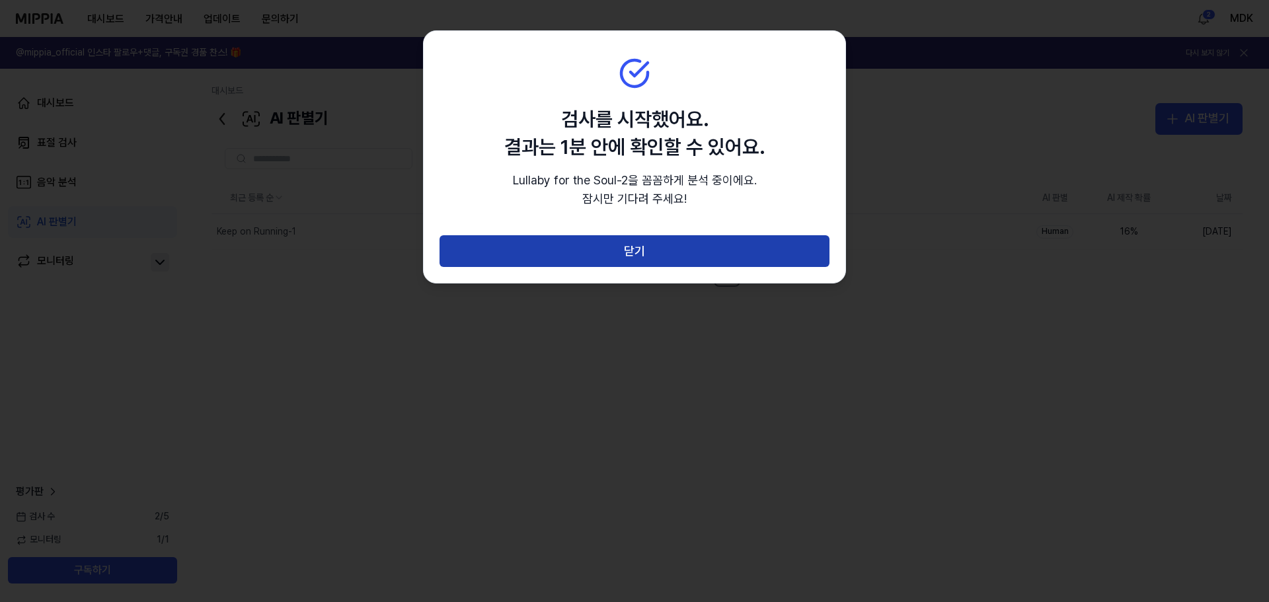
click at [694, 260] on button "닫기" at bounding box center [635, 251] width 390 height 32
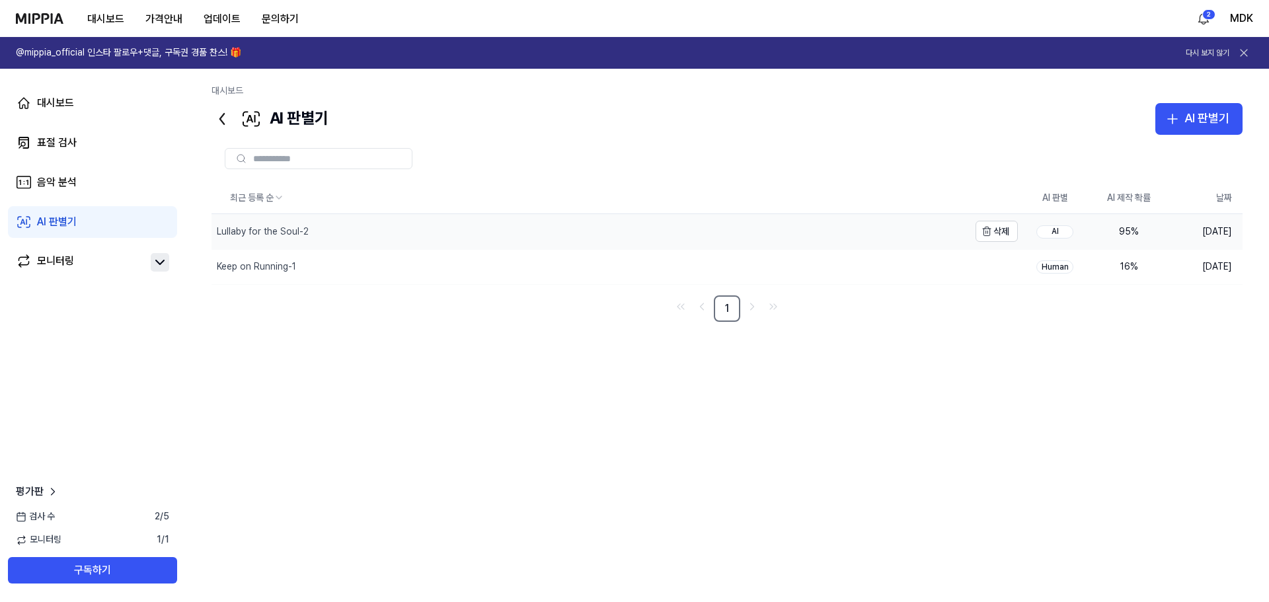
click at [282, 235] on div "Lullaby for the Soul-2" at bounding box center [263, 231] width 92 height 13
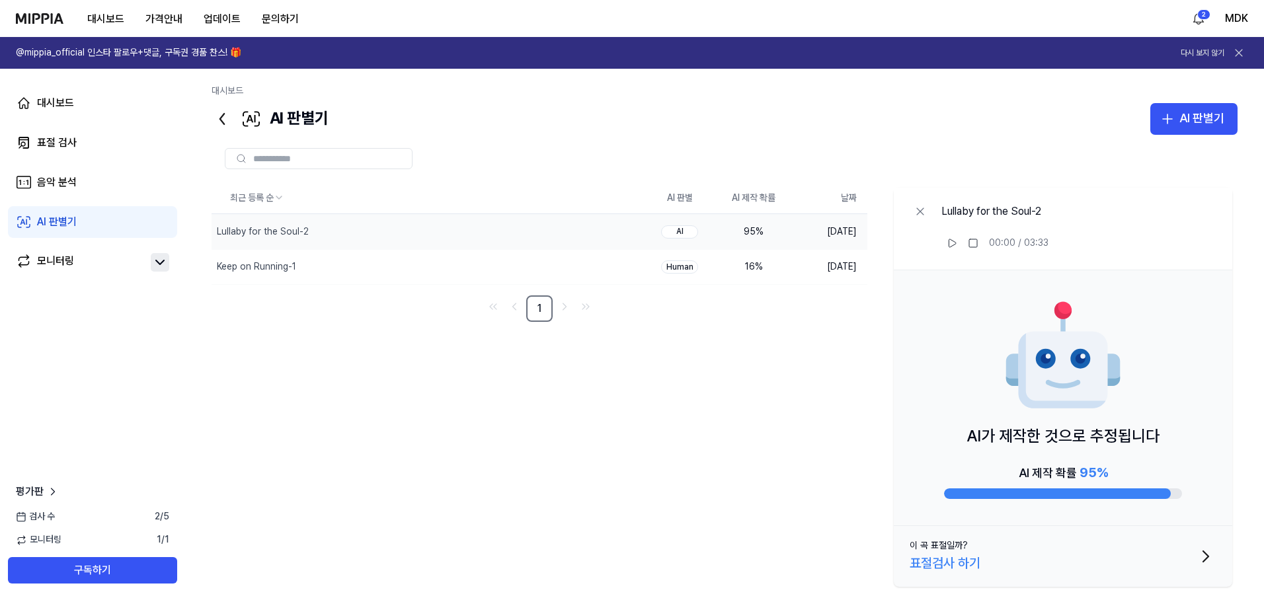
click at [1218, 100] on div "대시보드" at bounding box center [724, 94] width 1026 height 19
click at [1202, 116] on div "AI 판별기" at bounding box center [1201, 118] width 45 height 19
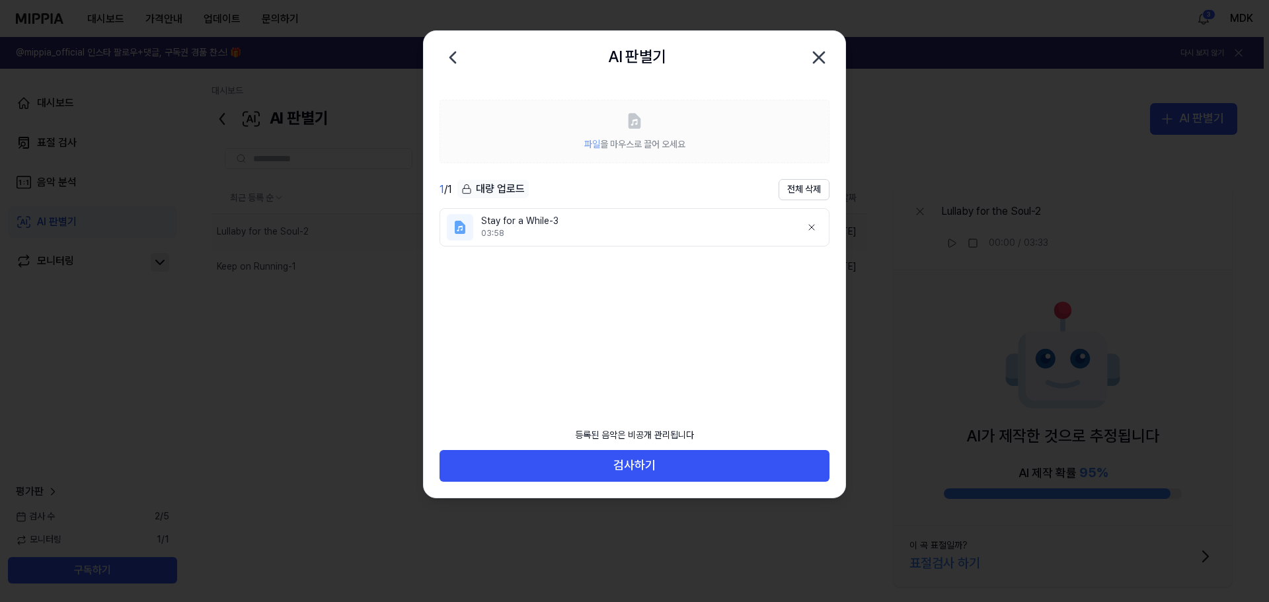
click at [703, 237] on div "03:58" at bounding box center [635, 233] width 309 height 11
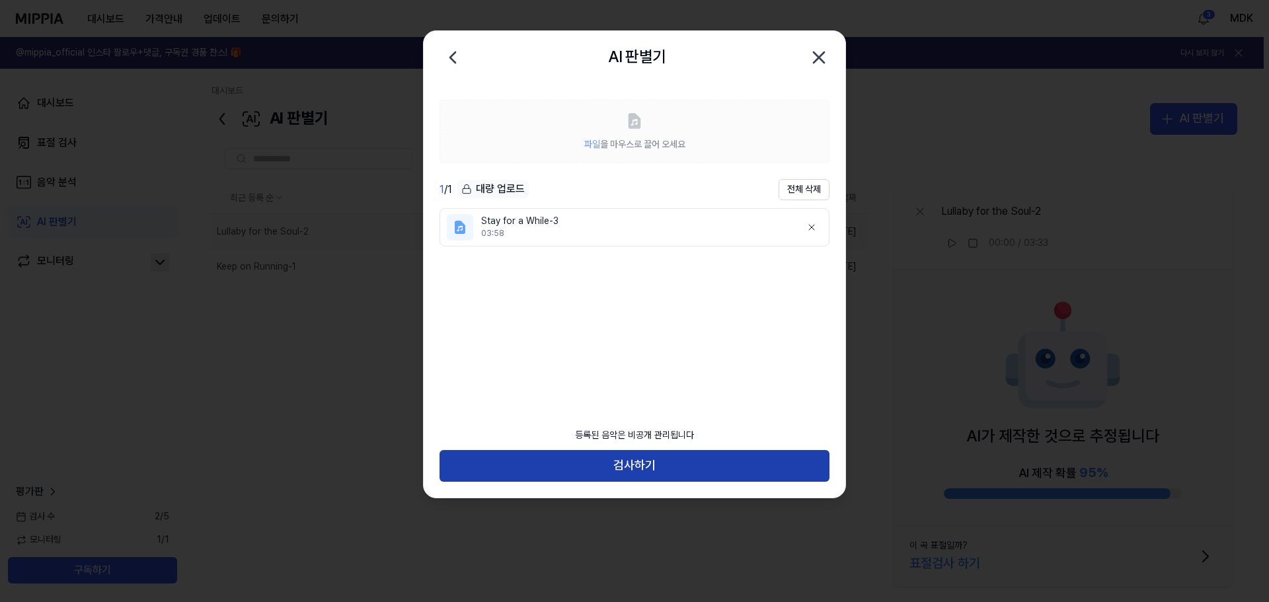
click at [684, 470] on button "검사하기" at bounding box center [635, 466] width 390 height 32
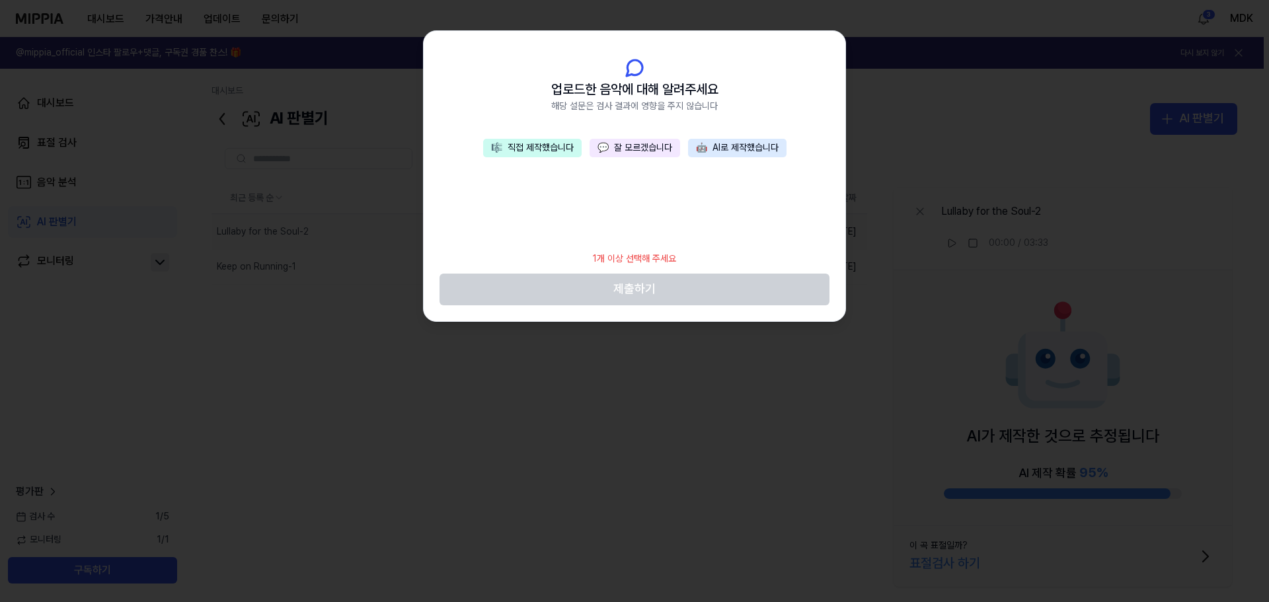
click at [734, 148] on button "🤖 AI로 제작했습니다" at bounding box center [737, 148] width 98 height 19
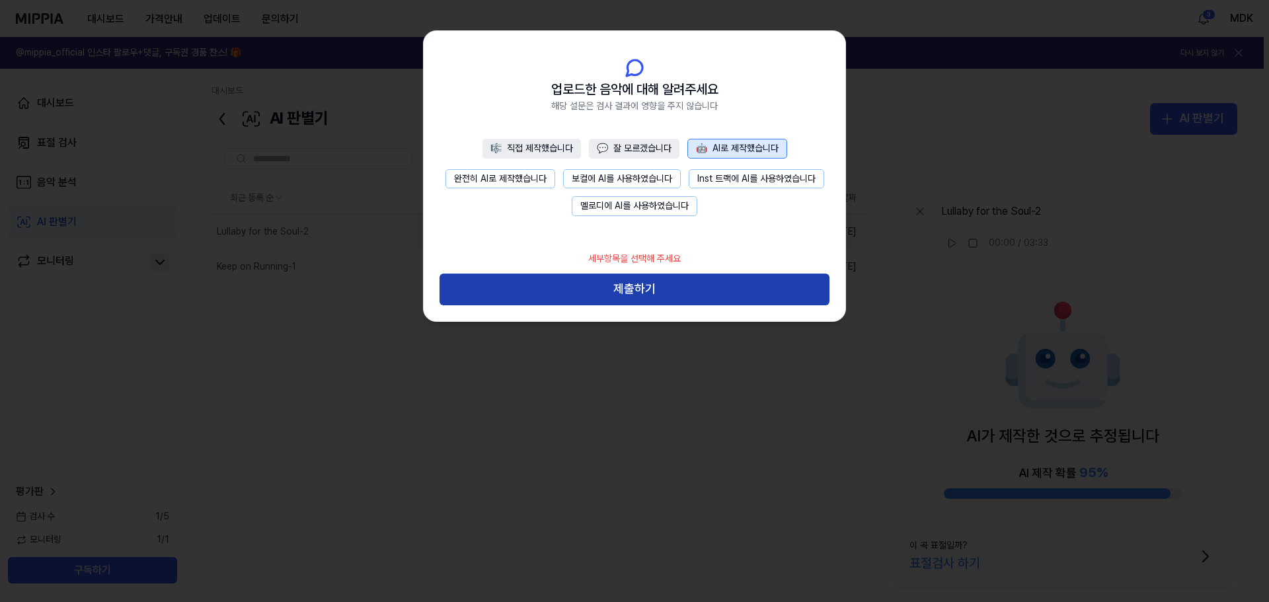
click at [672, 290] on button "제출하기" at bounding box center [635, 290] width 390 height 32
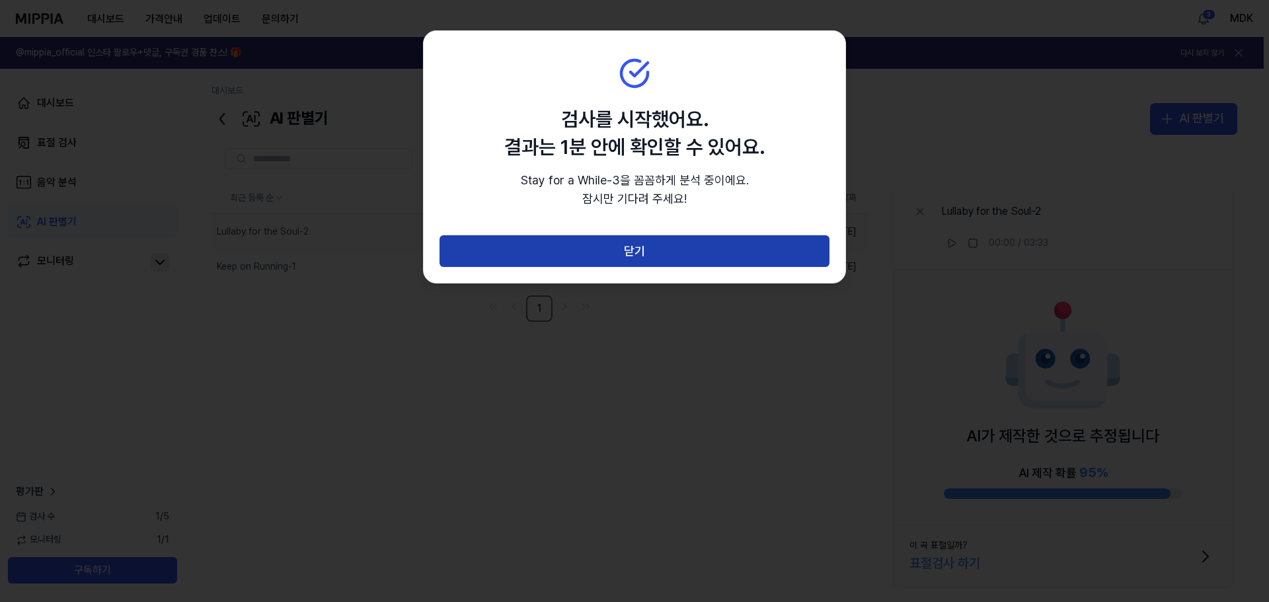
click at [685, 250] on button "닫기" at bounding box center [635, 251] width 390 height 32
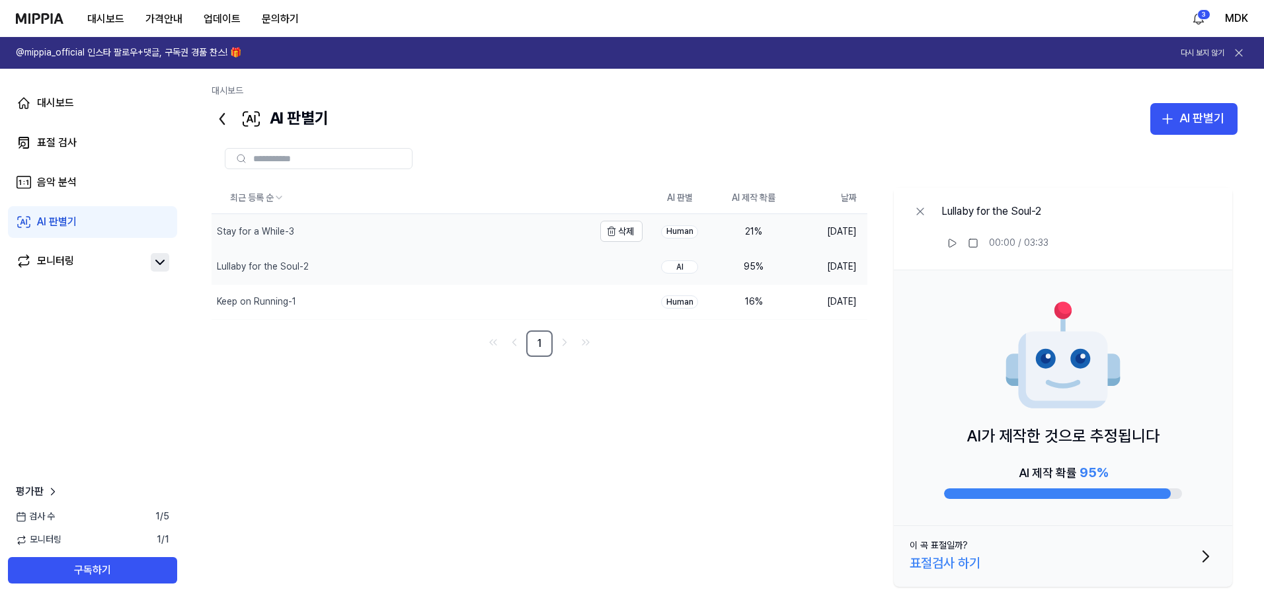
click at [390, 233] on div "Stay for a While-3" at bounding box center [402, 231] width 382 height 34
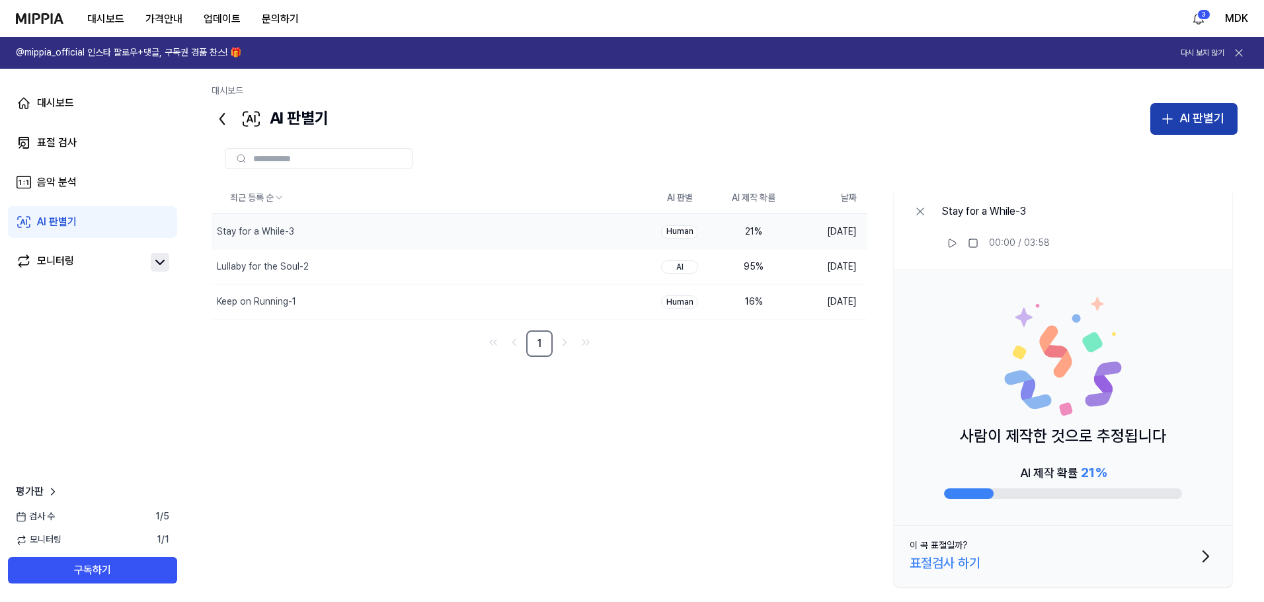
click at [1225, 126] on button "AI 판별기" at bounding box center [1193, 119] width 87 height 32
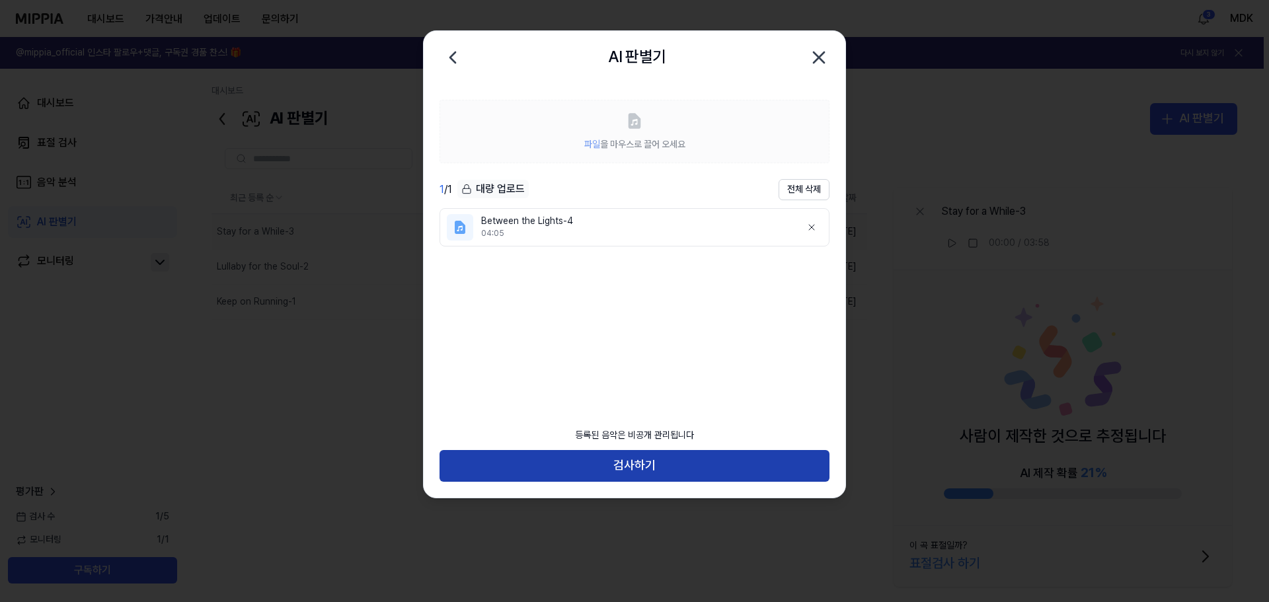
click at [571, 455] on button "검사하기" at bounding box center [635, 466] width 390 height 32
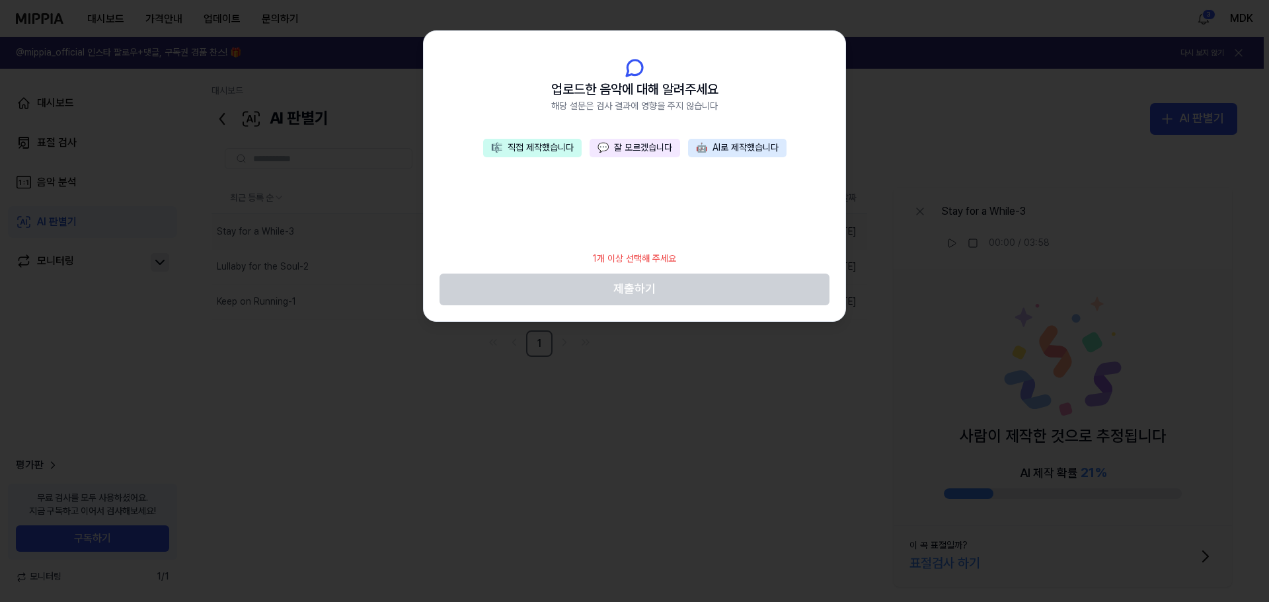
click at [751, 145] on button "🤖 AI로 제작했습니다" at bounding box center [737, 148] width 98 height 19
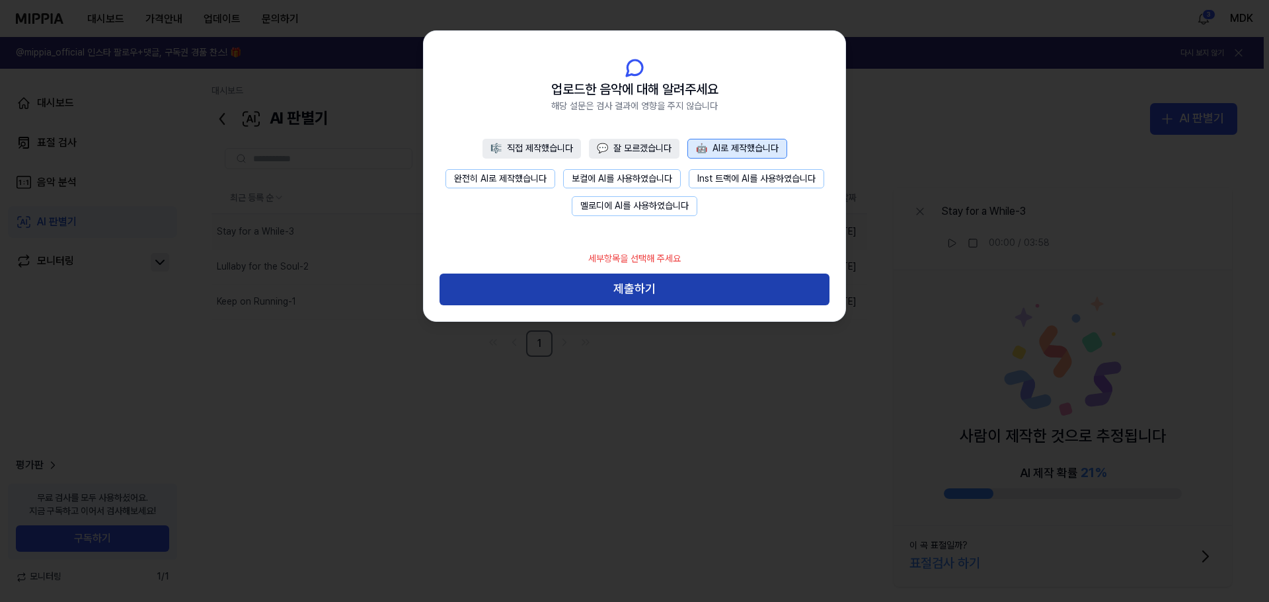
click at [687, 293] on button "제출하기" at bounding box center [635, 290] width 390 height 32
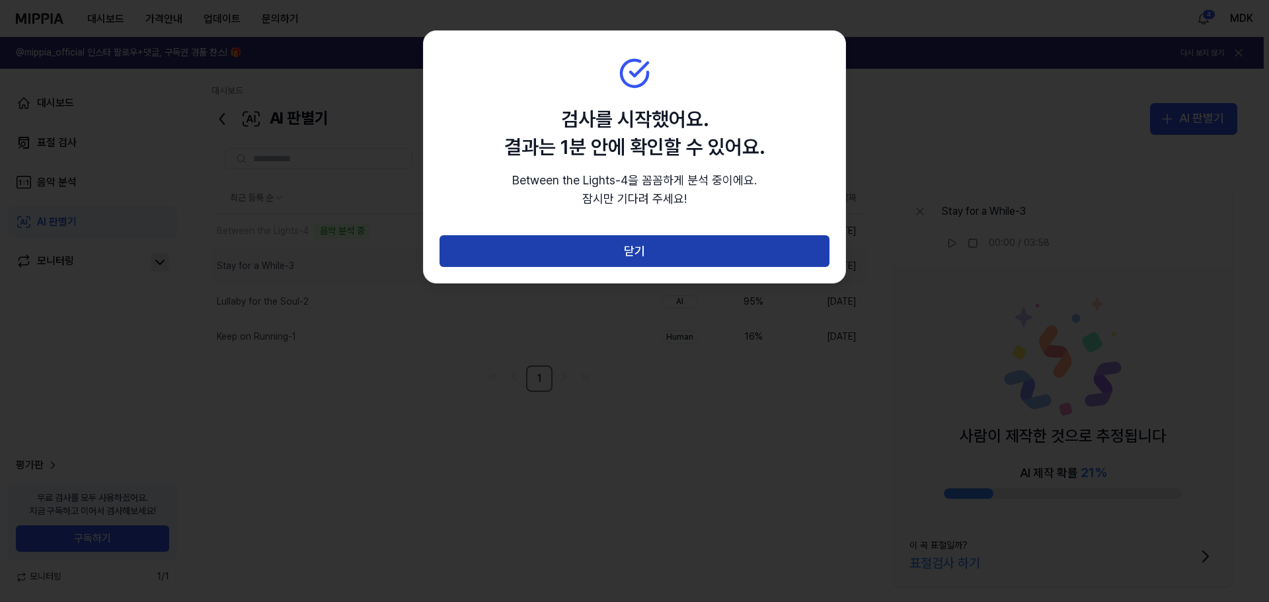
click at [636, 244] on button "닫기" at bounding box center [635, 251] width 390 height 32
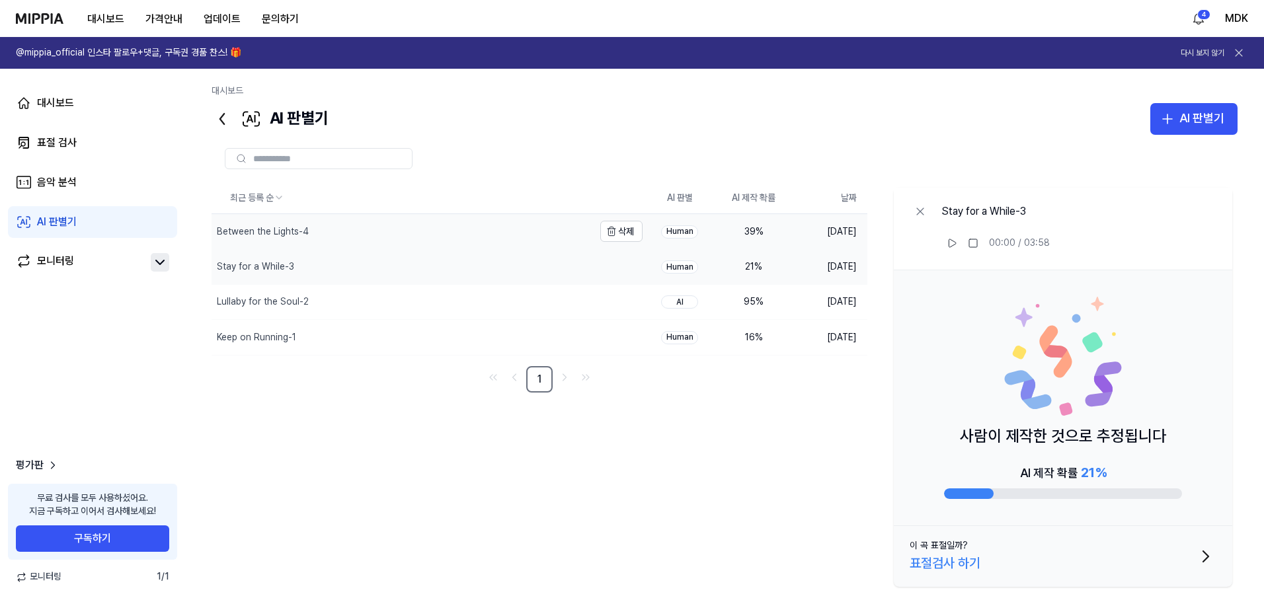
click at [358, 237] on div "Between the Lights-4" at bounding box center [402, 231] width 382 height 34
click at [1192, 116] on div "AI 판별기" at bounding box center [1201, 118] width 45 height 19
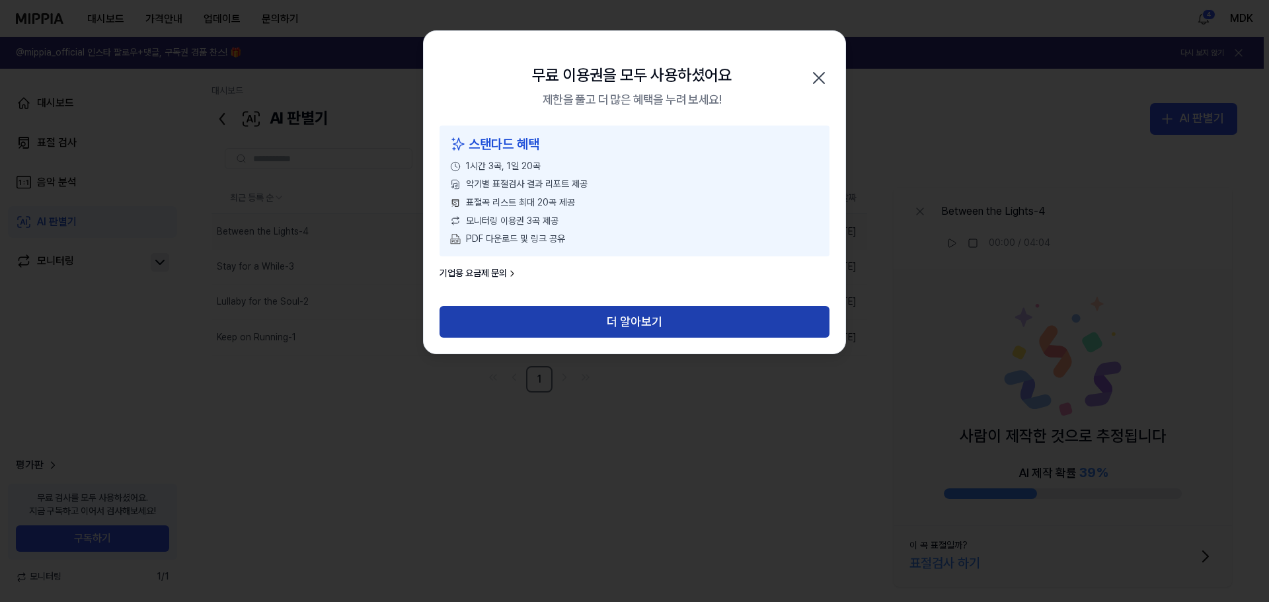
click at [670, 317] on button "더 알아보기" at bounding box center [635, 322] width 390 height 32
